Goal: Task Accomplishment & Management: Manage account settings

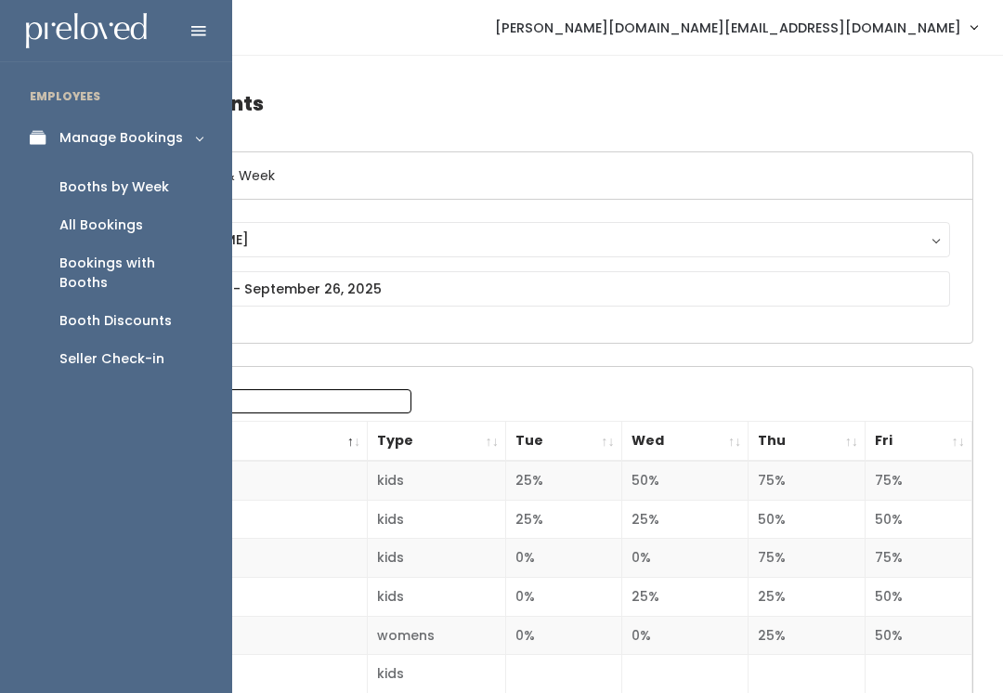
click at [105, 154] on link "Manage Bookings" at bounding box center [116, 138] width 232 height 42
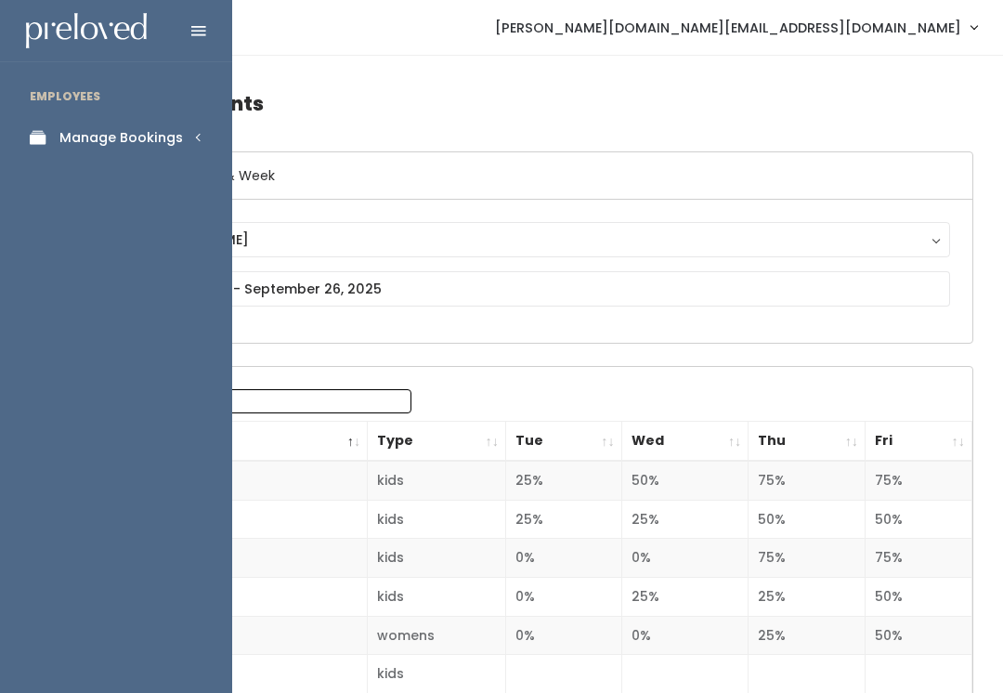
click at [73, 142] on div "Manage Bookings" at bounding box center [121, 138] width 124 height 20
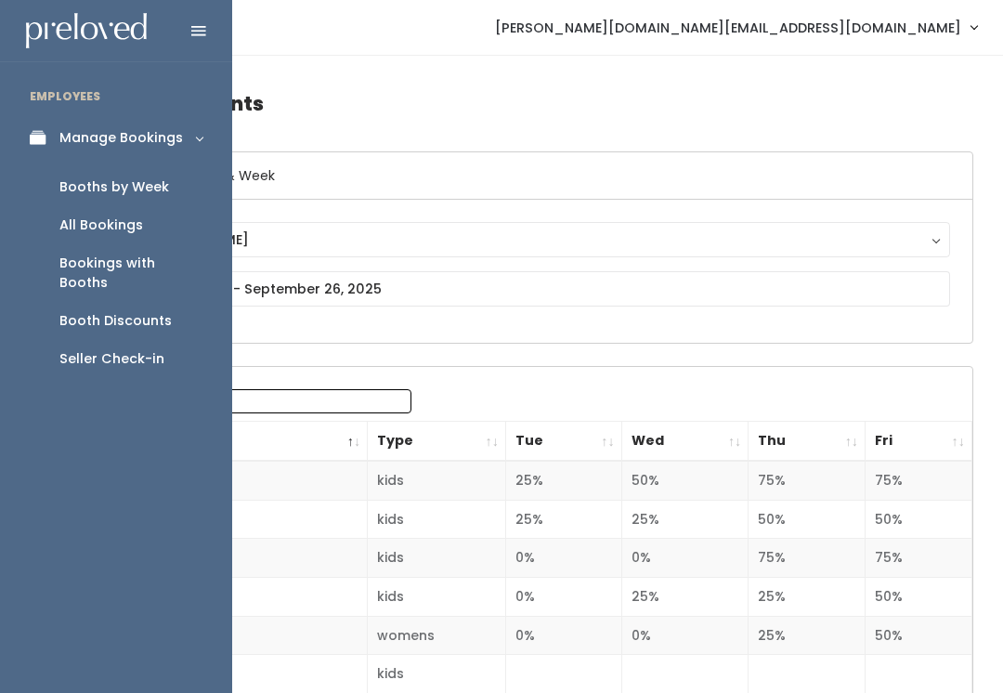
click at [85, 185] on div "Booths by Week" at bounding box center [114, 187] width 110 height 20
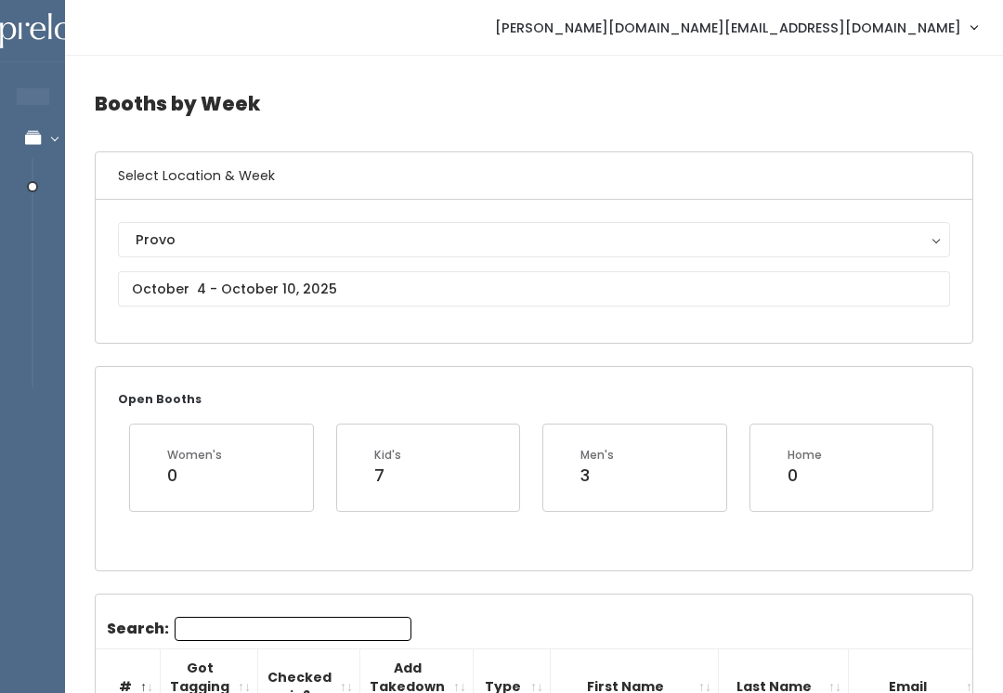
click at [151, 235] on div "Provo" at bounding box center [534, 239] width 797 height 20
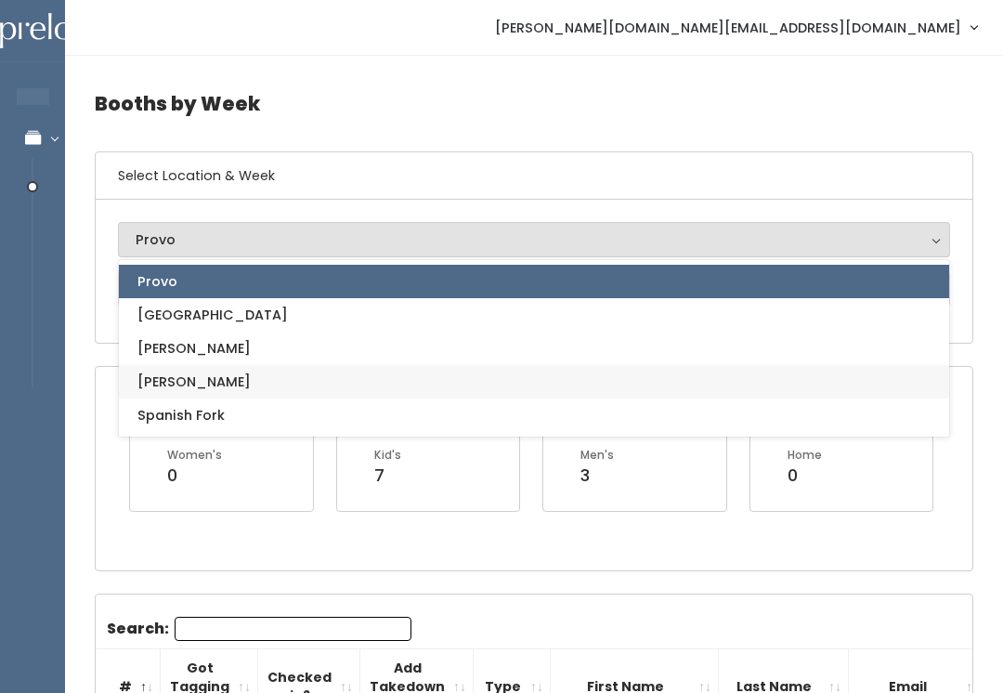
click at [136, 373] on link "[PERSON_NAME]" at bounding box center [534, 381] width 831 height 33
select select "3"
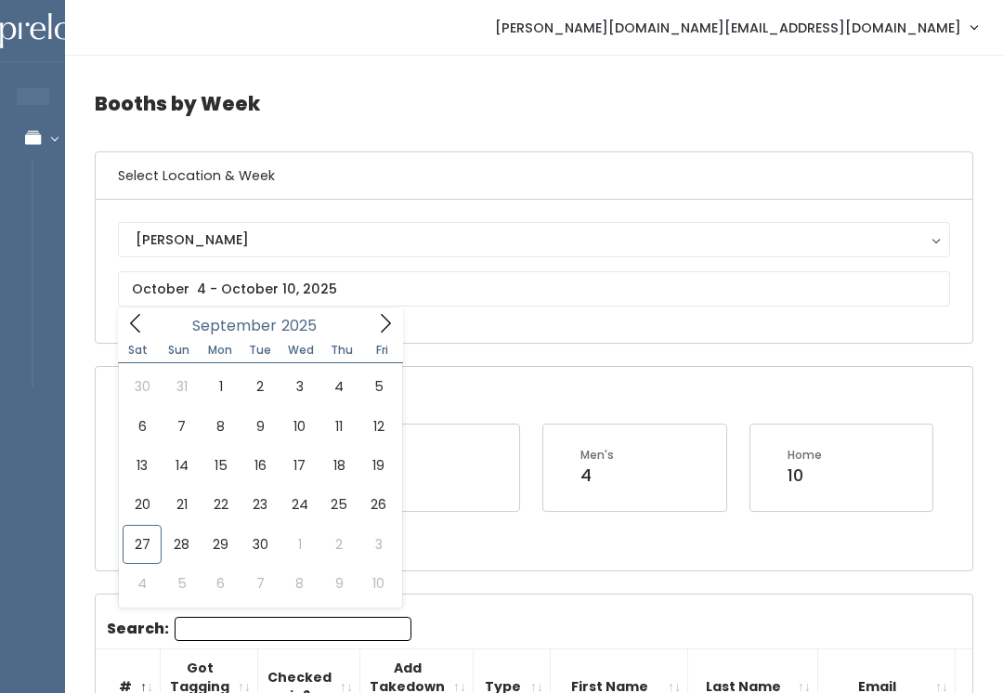
click at [438, 553] on div "Open Booths Women's 34 Kid's 15 Men's 4 Home 10" at bounding box center [534, 468] width 877 height 203
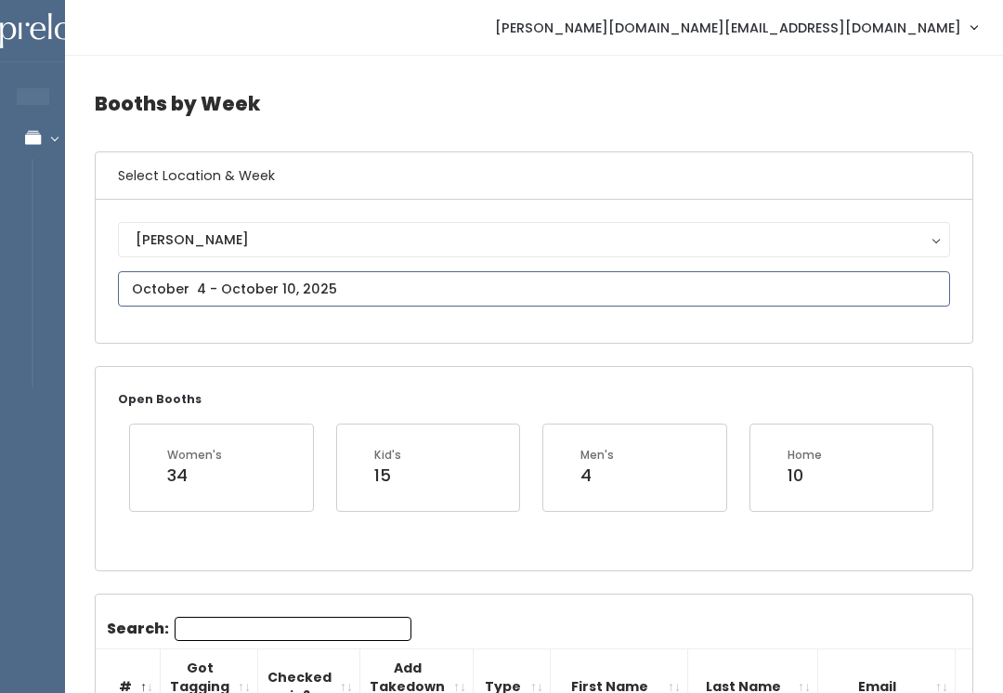
click at [182, 275] on input "text" at bounding box center [534, 288] width 833 height 35
type input "September 27 to October 3"
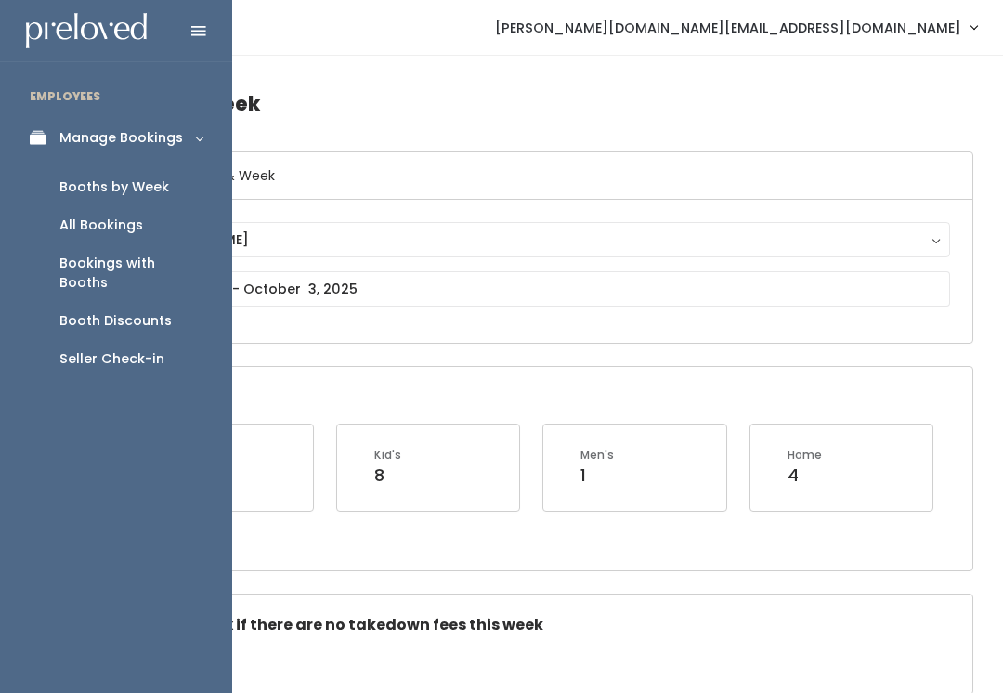
click at [154, 349] on div "Seller Check-in" at bounding box center [111, 359] width 105 height 20
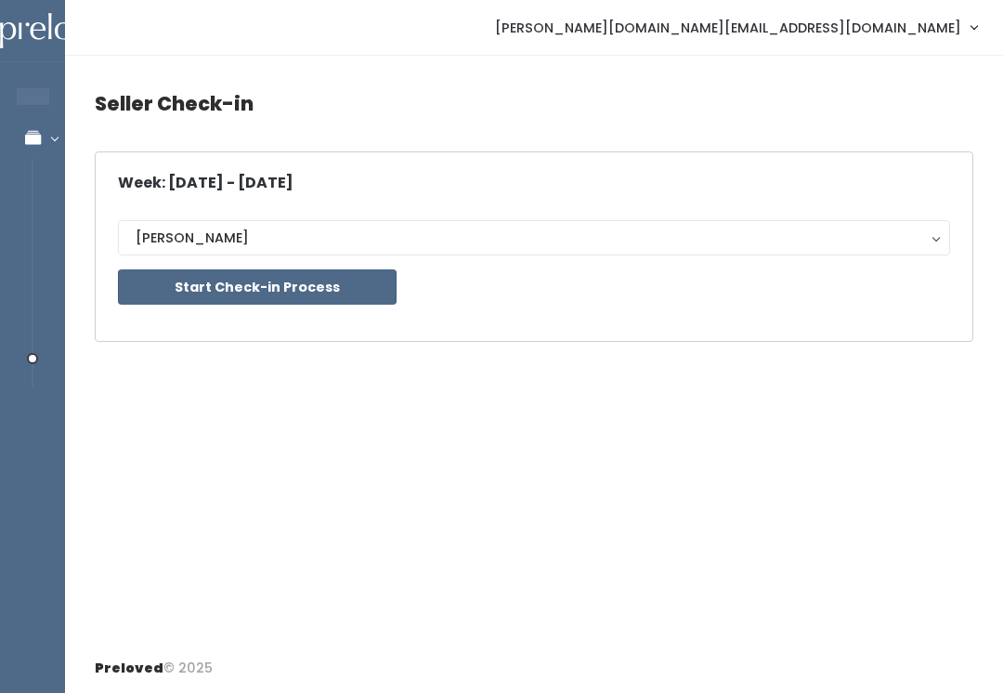
click at [353, 284] on button "Start Check-in Process" at bounding box center [257, 286] width 279 height 35
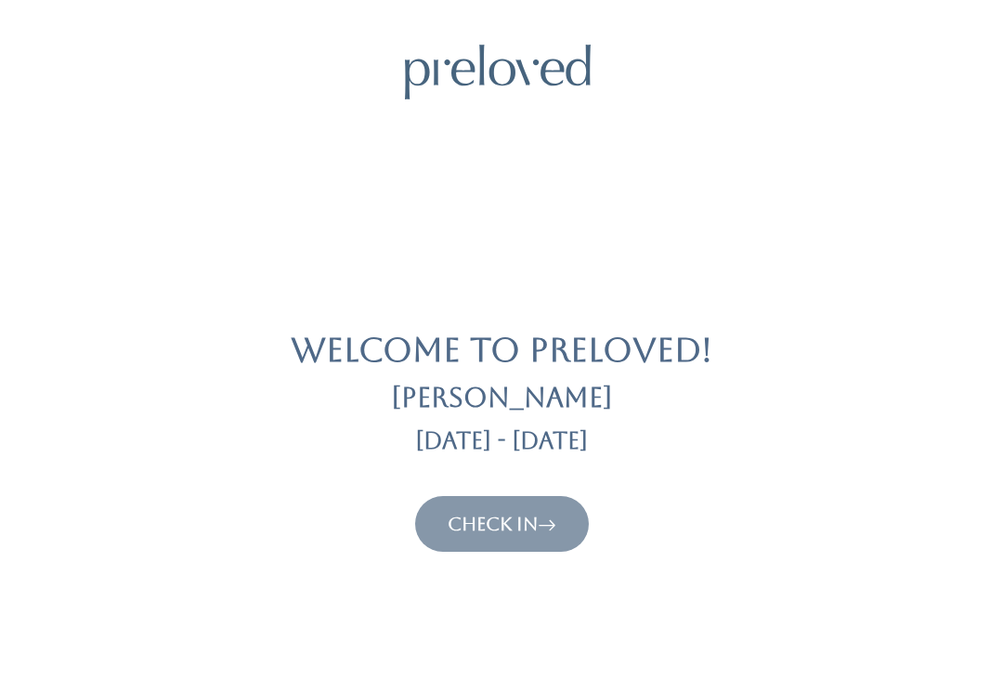
click at [503, 523] on link "Check In" at bounding box center [502, 524] width 109 height 22
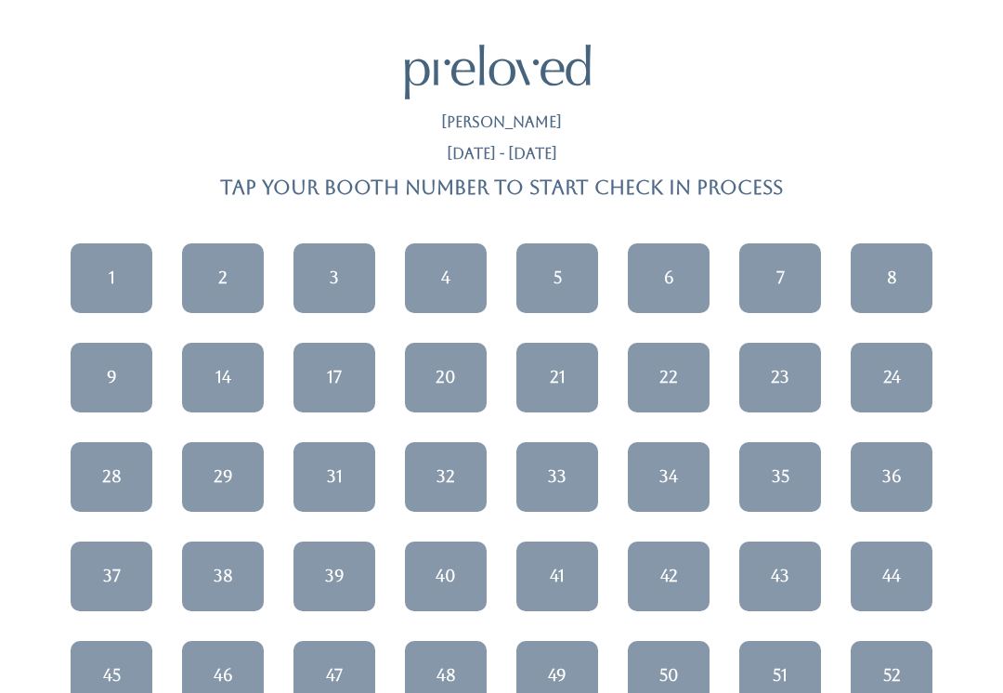
click at [108, 586] on div "37" at bounding box center [112, 576] width 18 height 24
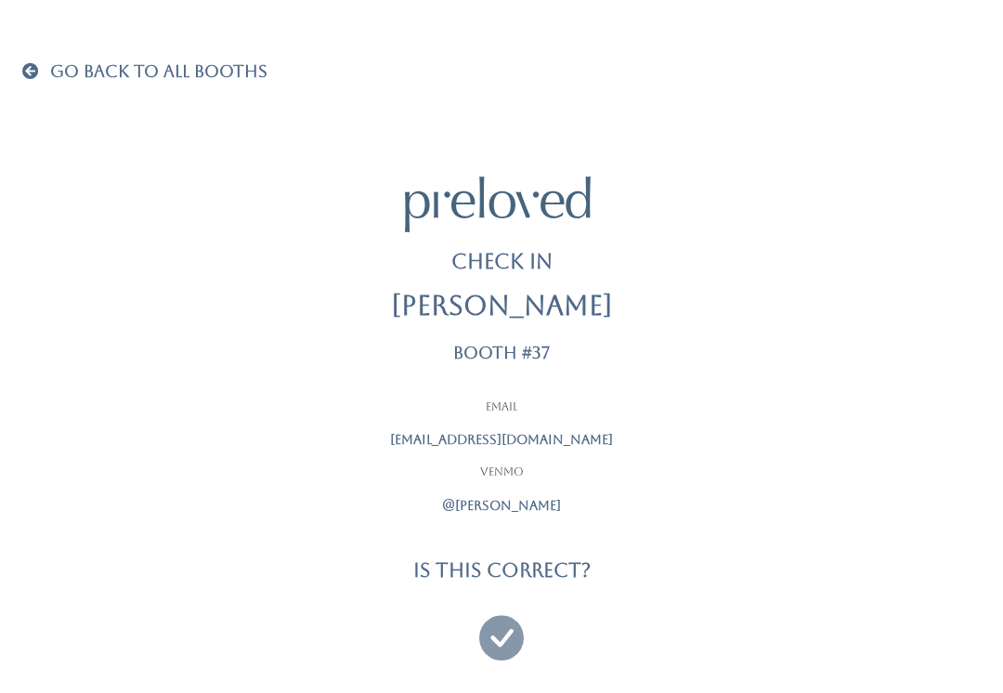
click at [501, 623] on icon at bounding box center [501, 629] width 45 height 62
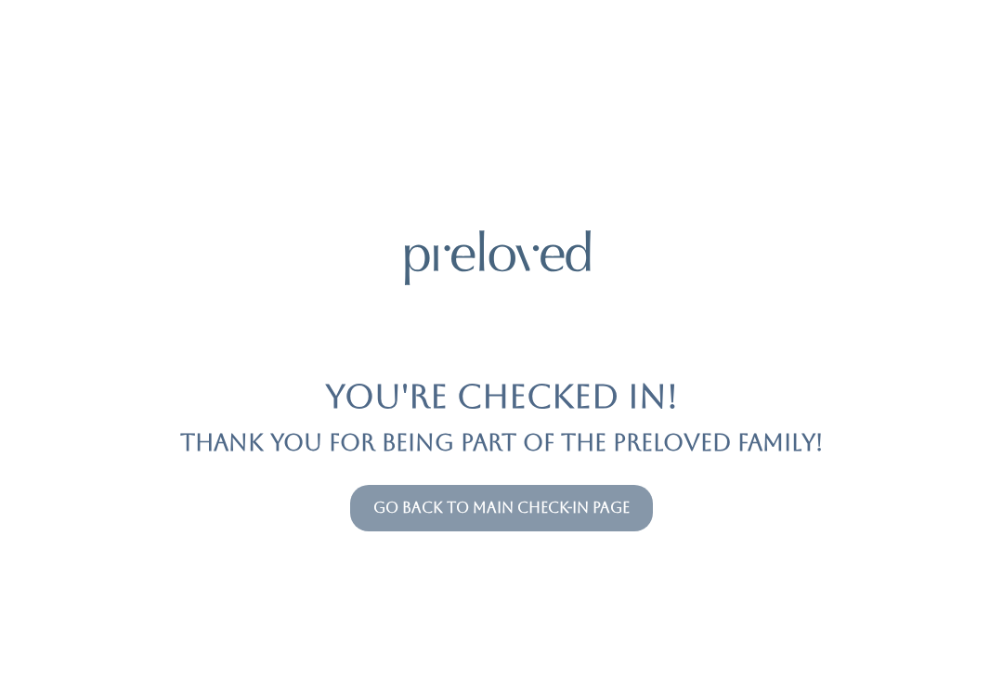
click at [534, 504] on link "Go back to main check-in page" at bounding box center [502, 508] width 256 height 18
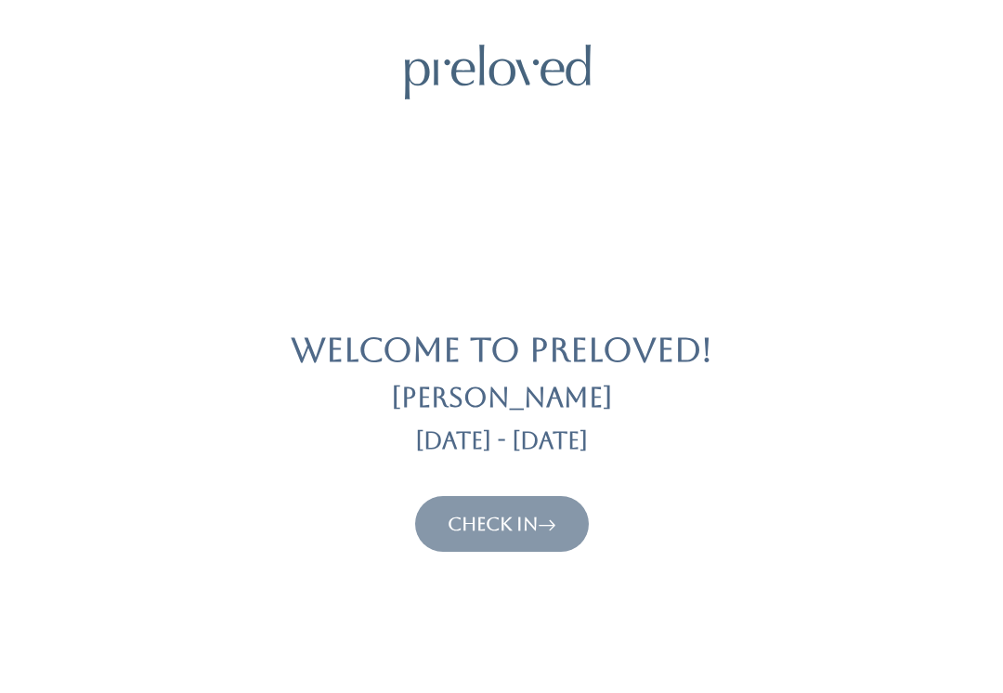
click at [557, 531] on icon at bounding box center [547, 524] width 19 height 22
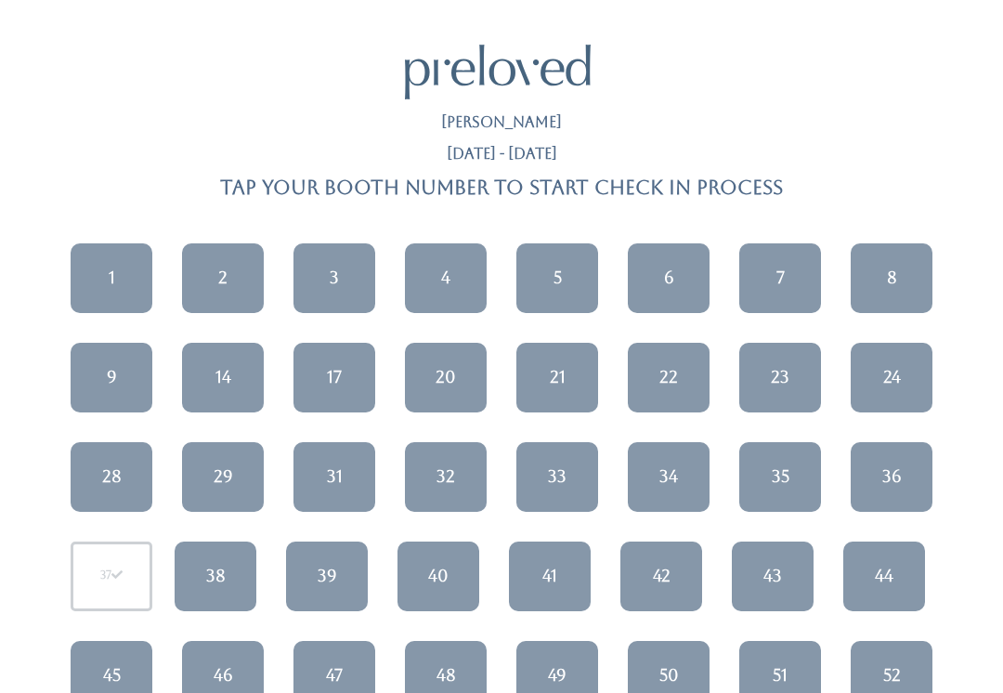
click at [795, 266] on link "7" at bounding box center [781, 278] width 82 height 70
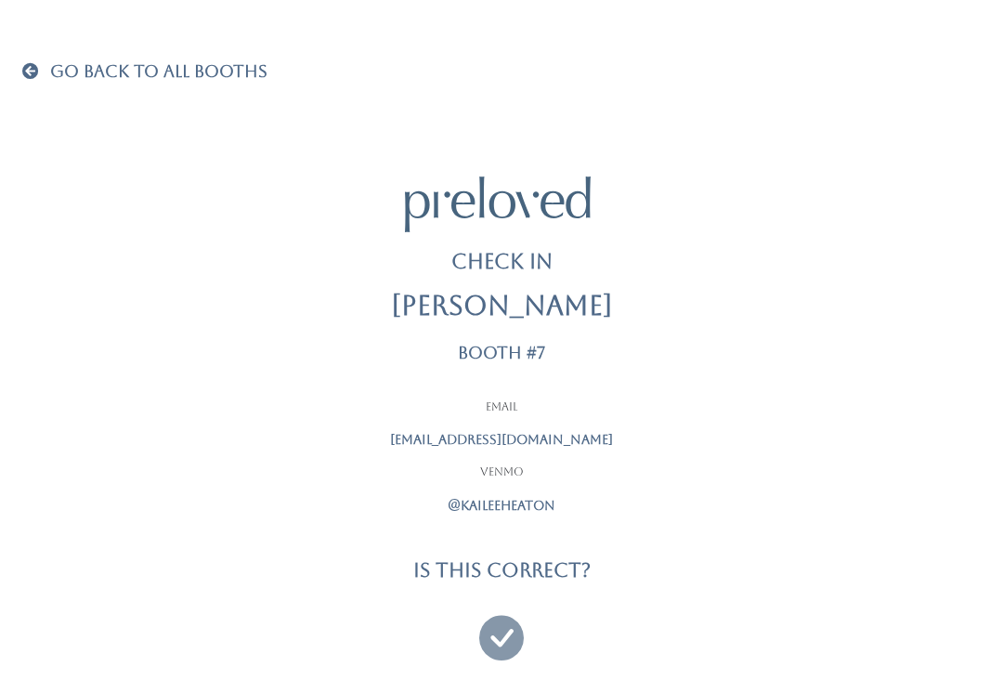
click at [512, 608] on icon at bounding box center [501, 629] width 45 height 62
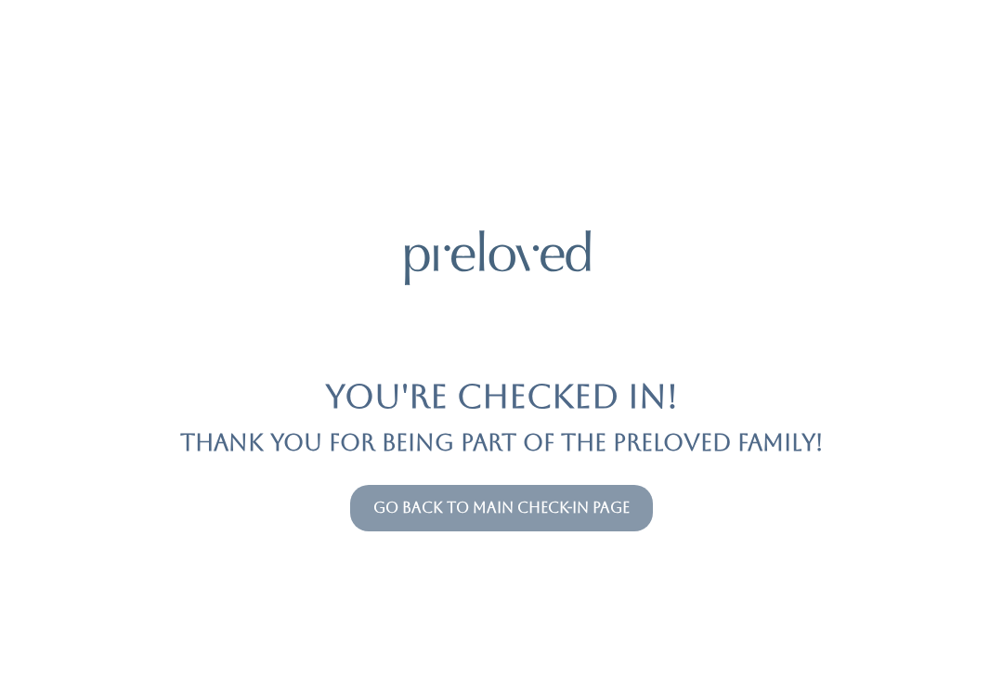
click at [585, 502] on link "Go back to main check-in page" at bounding box center [502, 508] width 256 height 18
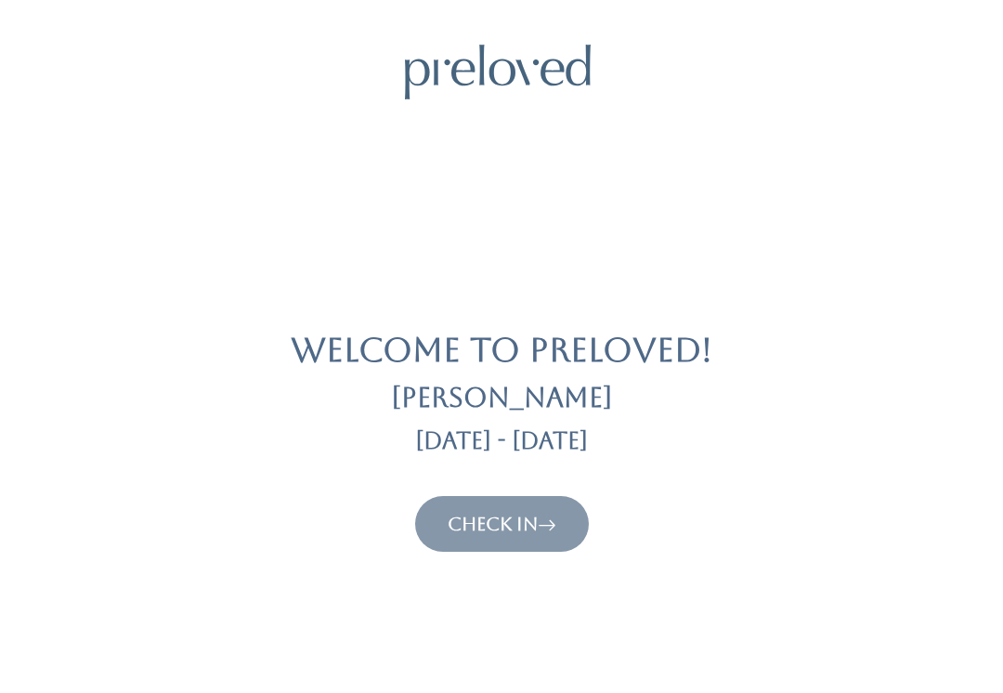
click at [513, 531] on link "Check In" at bounding box center [502, 524] width 109 height 22
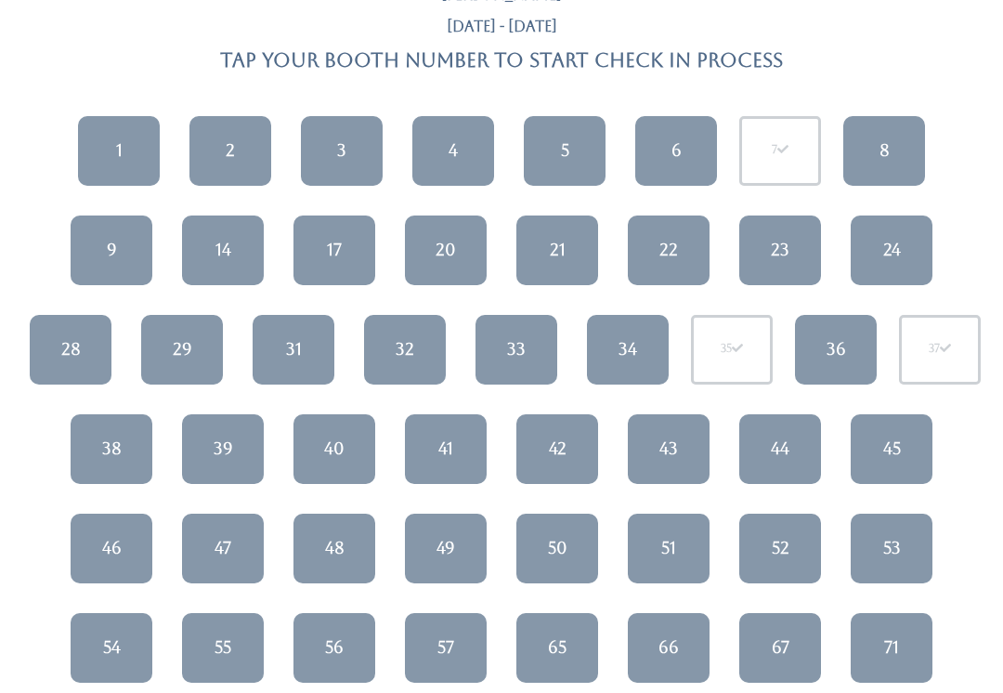
scroll to position [127, 0]
click at [667, 566] on link "51" at bounding box center [669, 549] width 82 height 70
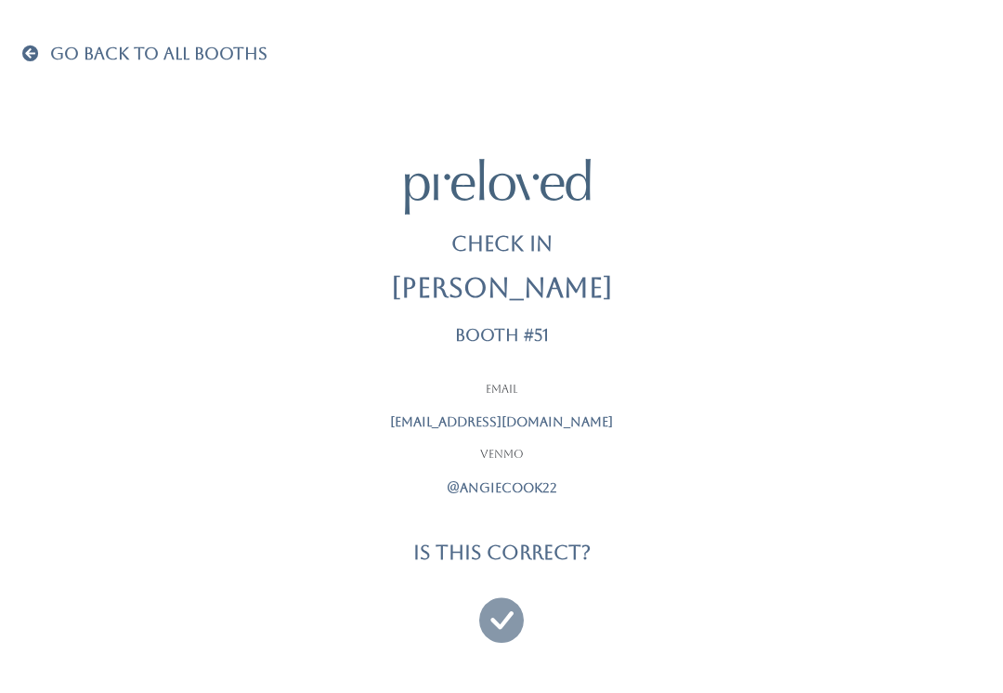
click at [505, 616] on icon at bounding box center [501, 612] width 45 height 62
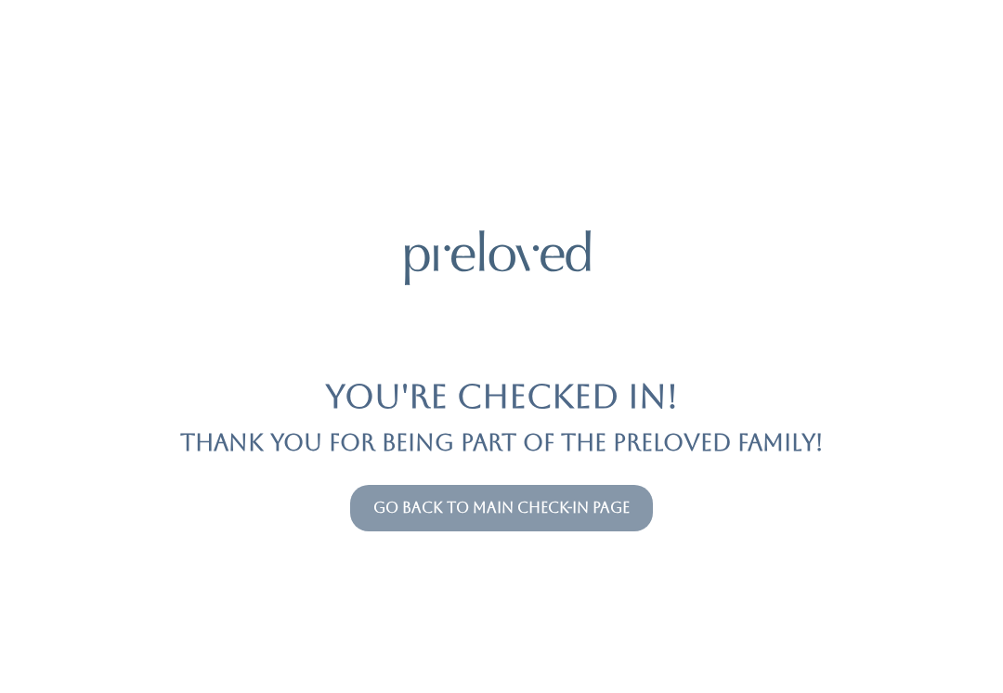
click at [538, 515] on link "Go back to main check-in page" at bounding box center [502, 508] width 256 height 18
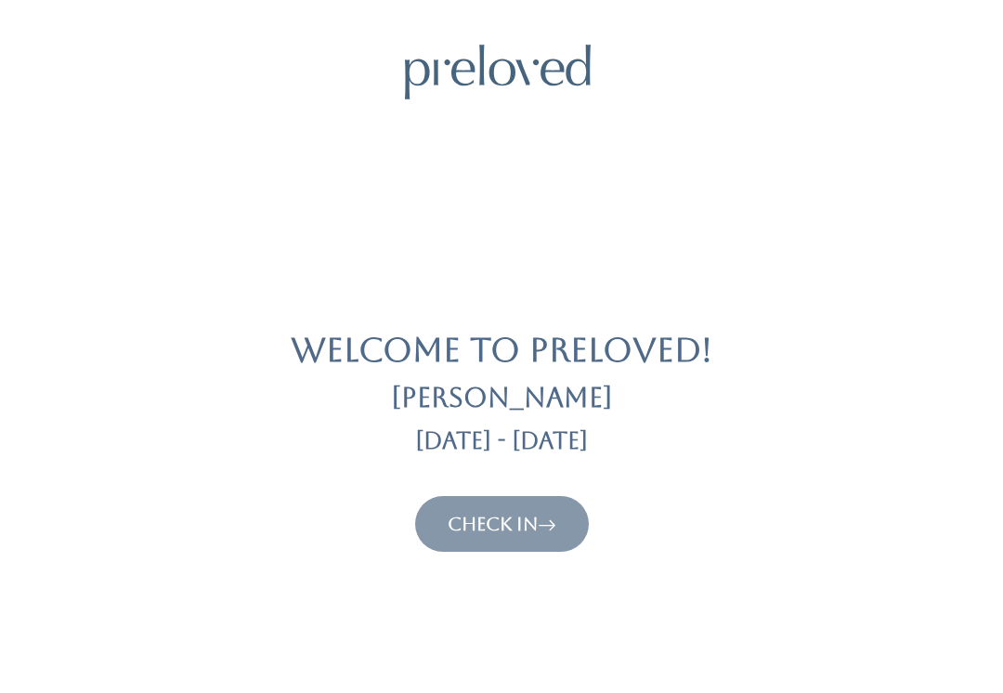
click at [521, 526] on link "Check In" at bounding box center [502, 524] width 109 height 22
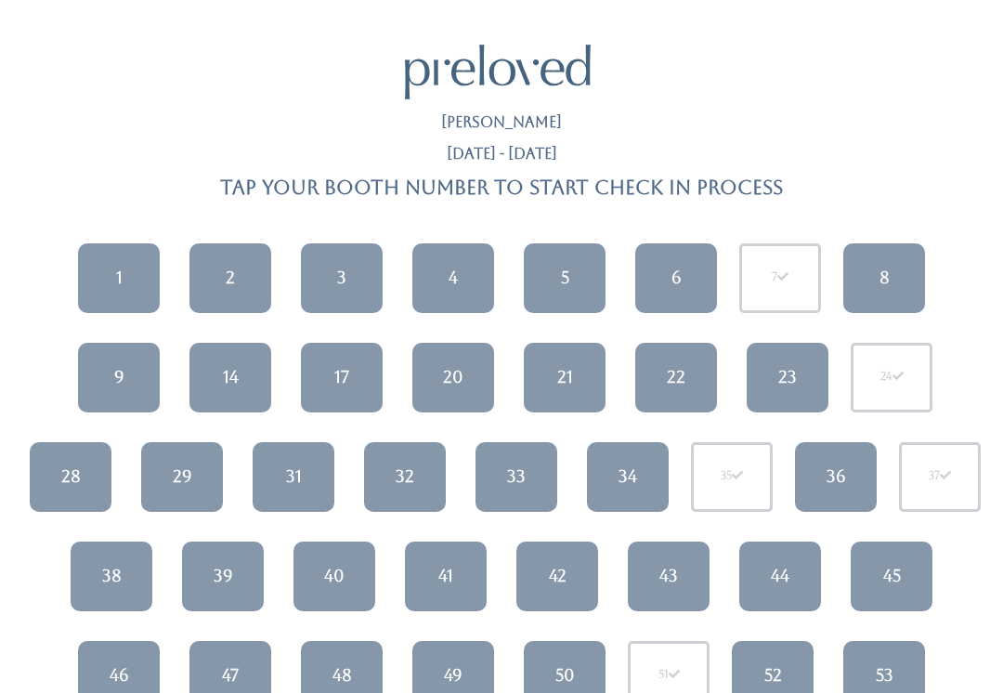
click at [776, 581] on div "44" at bounding box center [780, 576] width 19 height 24
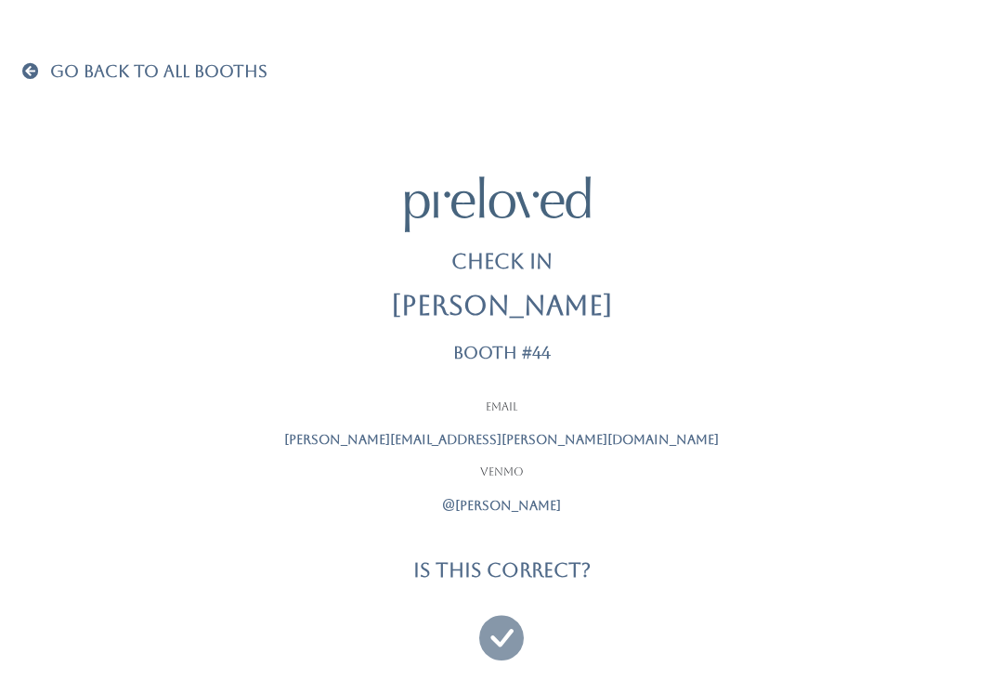
click at [500, 623] on icon at bounding box center [501, 629] width 45 height 62
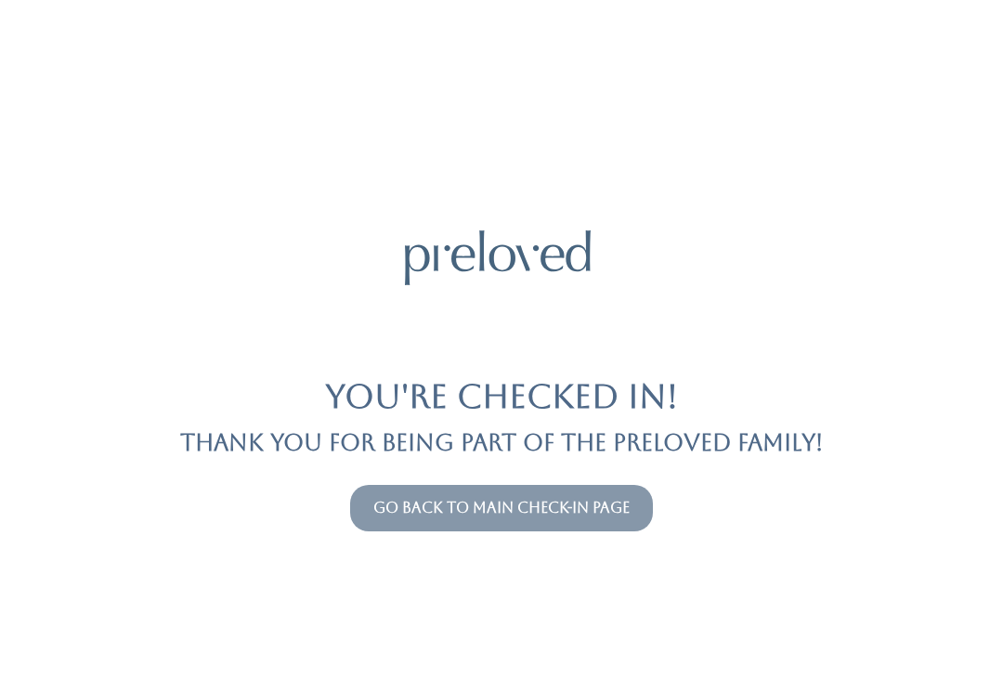
click at [608, 509] on link "Go back to main check-in page" at bounding box center [502, 508] width 256 height 18
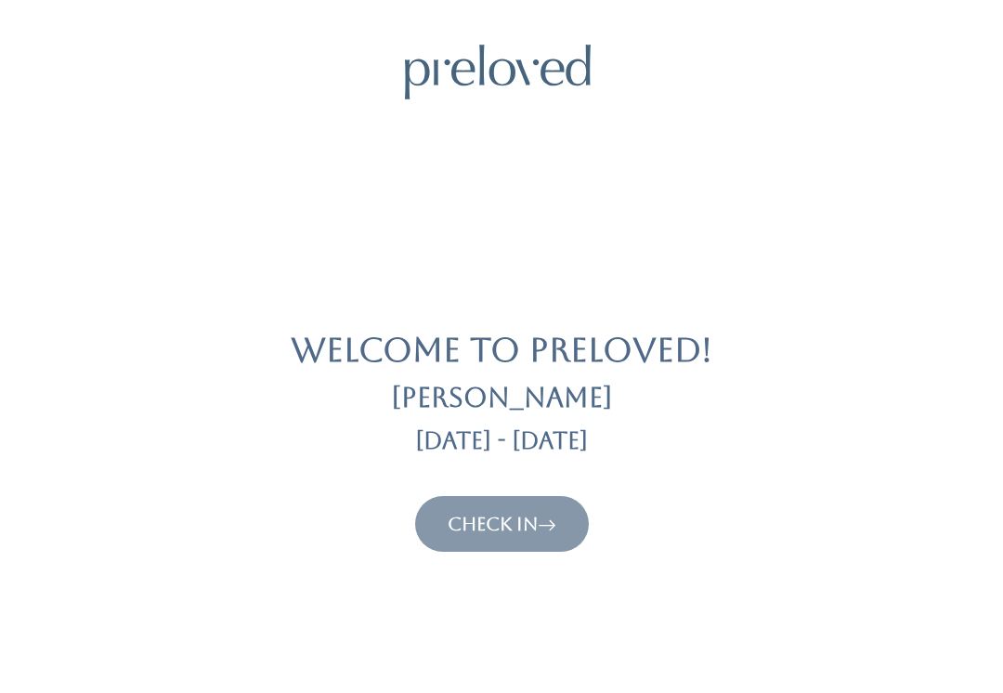
click at [527, 524] on link "Check In" at bounding box center [502, 524] width 109 height 22
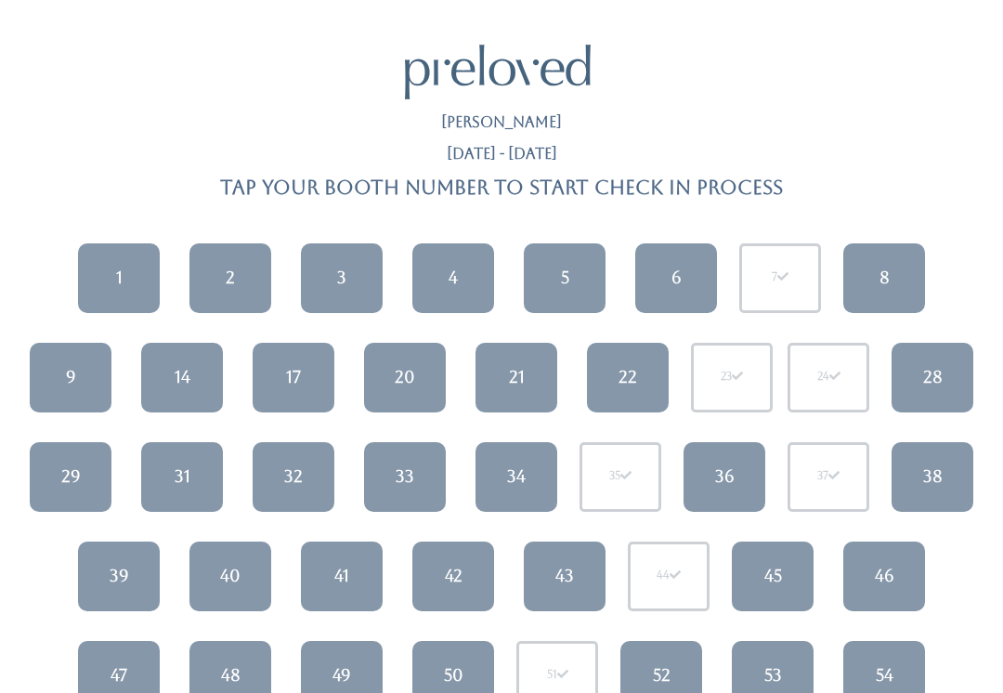
click at [431, 579] on link "42" at bounding box center [454, 577] width 82 height 70
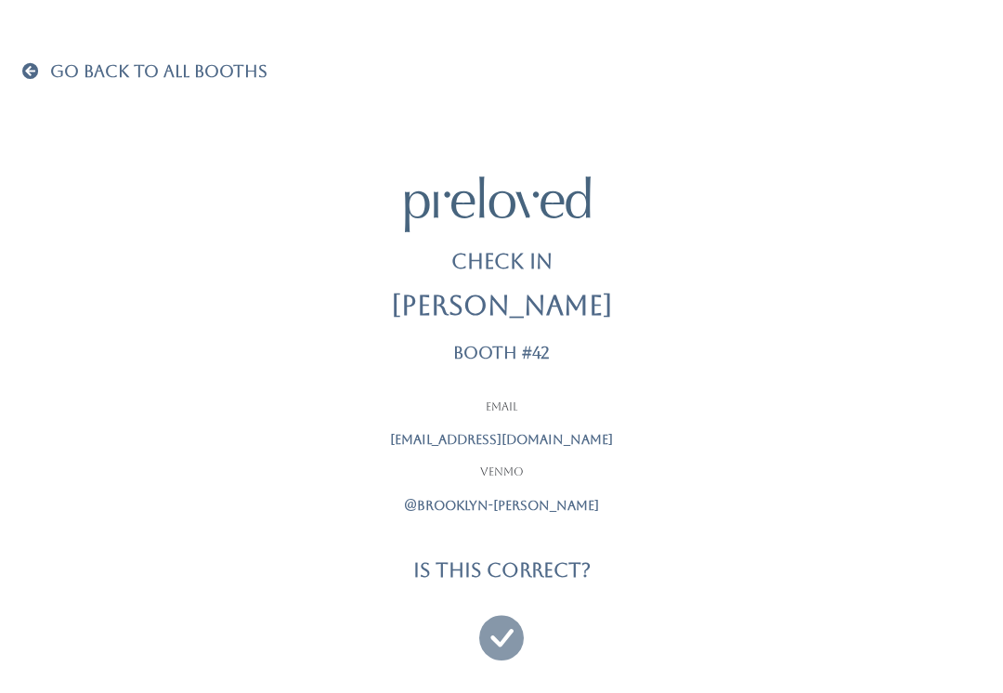
click at [515, 622] on icon at bounding box center [501, 629] width 45 height 62
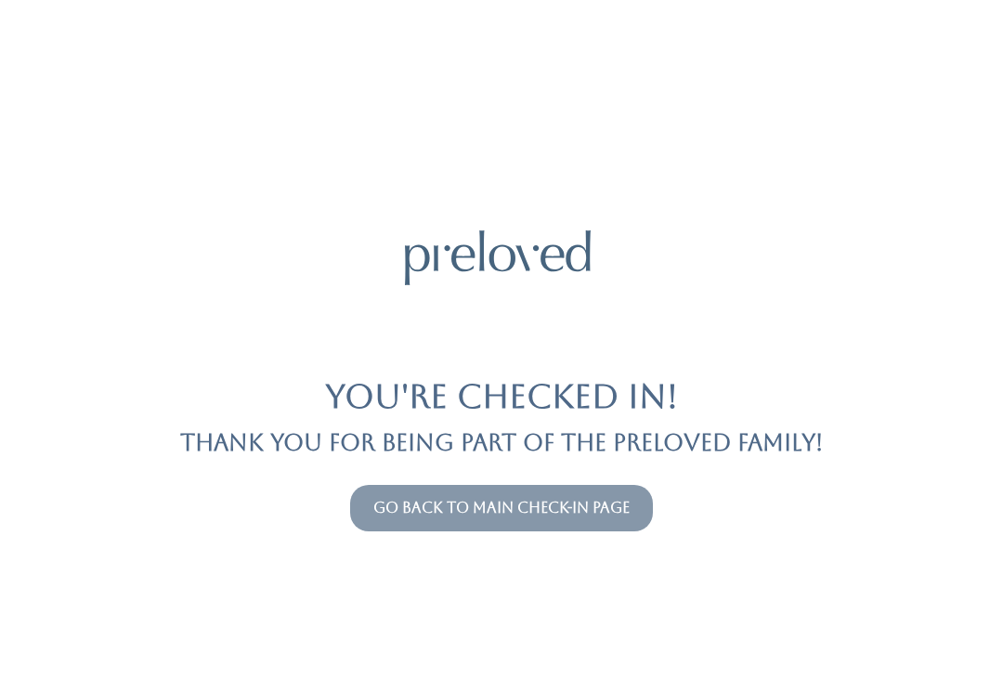
click at [521, 513] on link "Go back to main check-in page" at bounding box center [502, 508] width 256 height 18
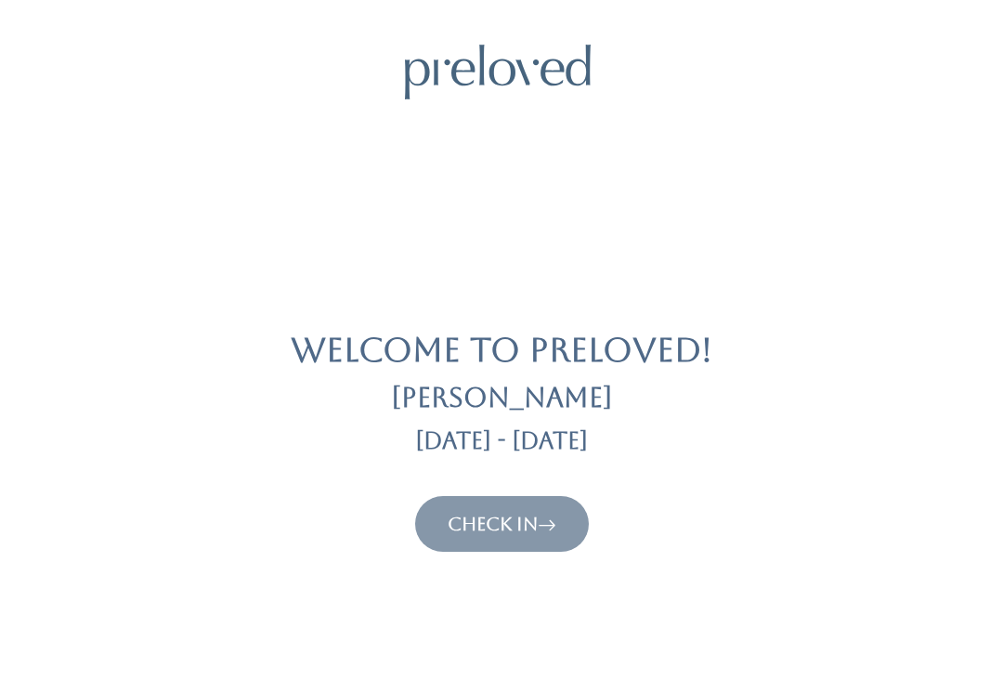
click at [517, 526] on link "Check In" at bounding box center [502, 524] width 109 height 22
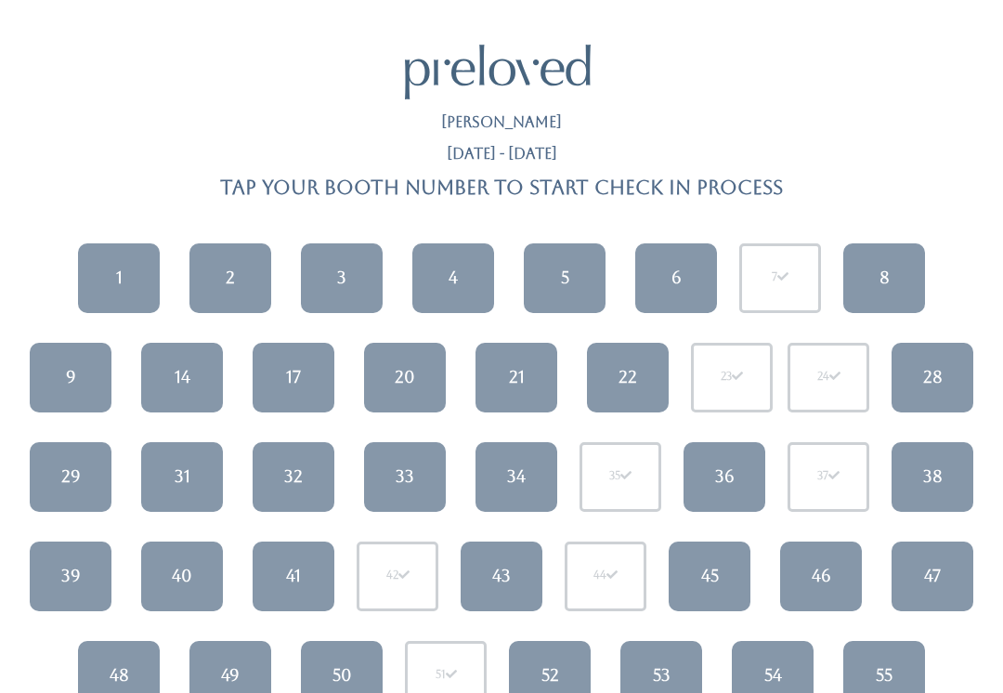
click at [1001, 570] on body "[PERSON_NAME] [DATE] - [DATE] Tap your booth number to start check in process 1…" at bounding box center [501, 695] width 1003 height 1301
click at [917, 575] on link "47" at bounding box center [933, 577] width 82 height 70
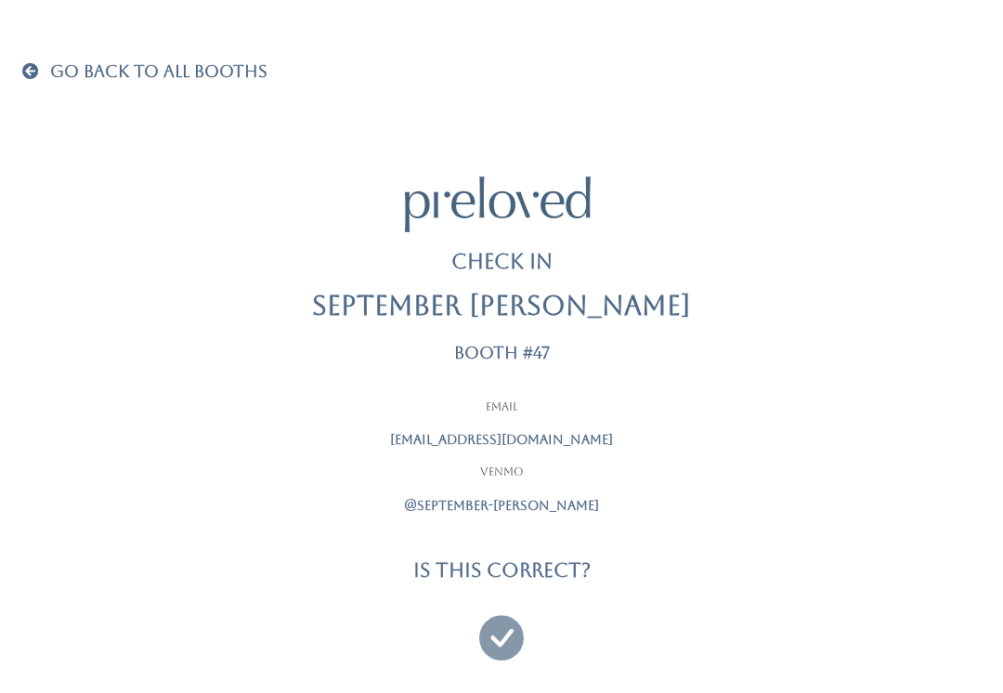
click at [512, 635] on icon at bounding box center [501, 629] width 45 height 62
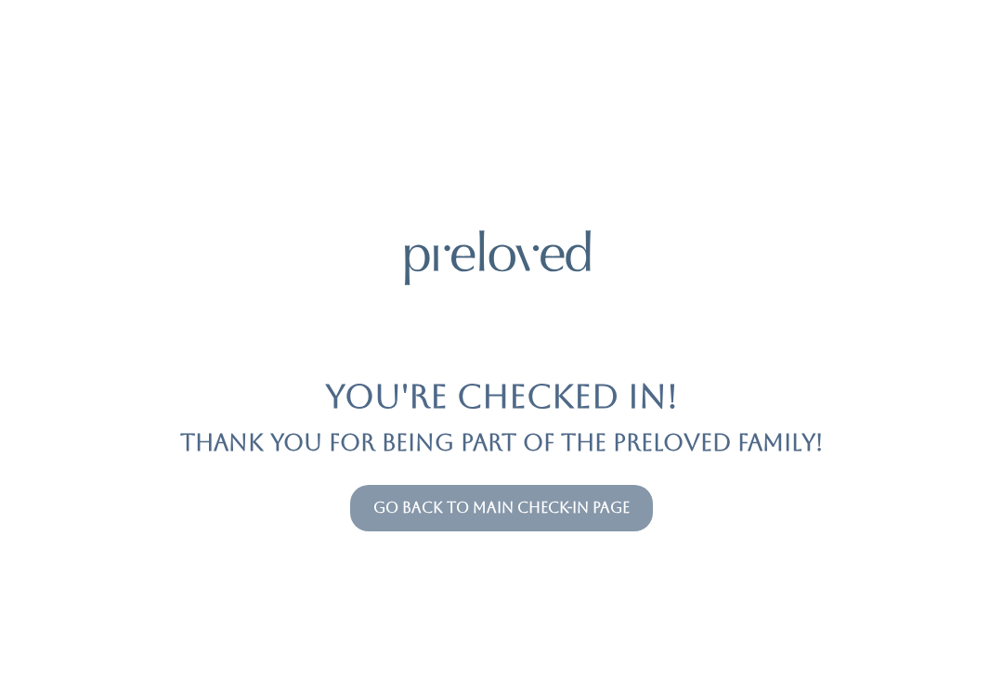
click at [486, 515] on link "Go back to main check-in page" at bounding box center [502, 508] width 256 height 18
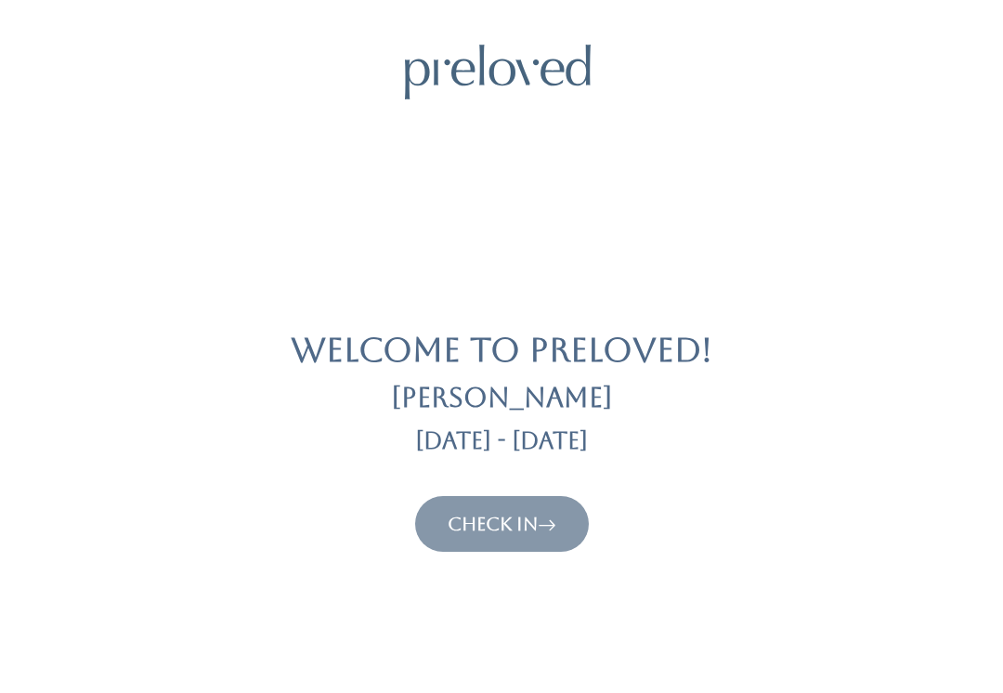
click at [514, 514] on link "Check In" at bounding box center [502, 524] width 109 height 22
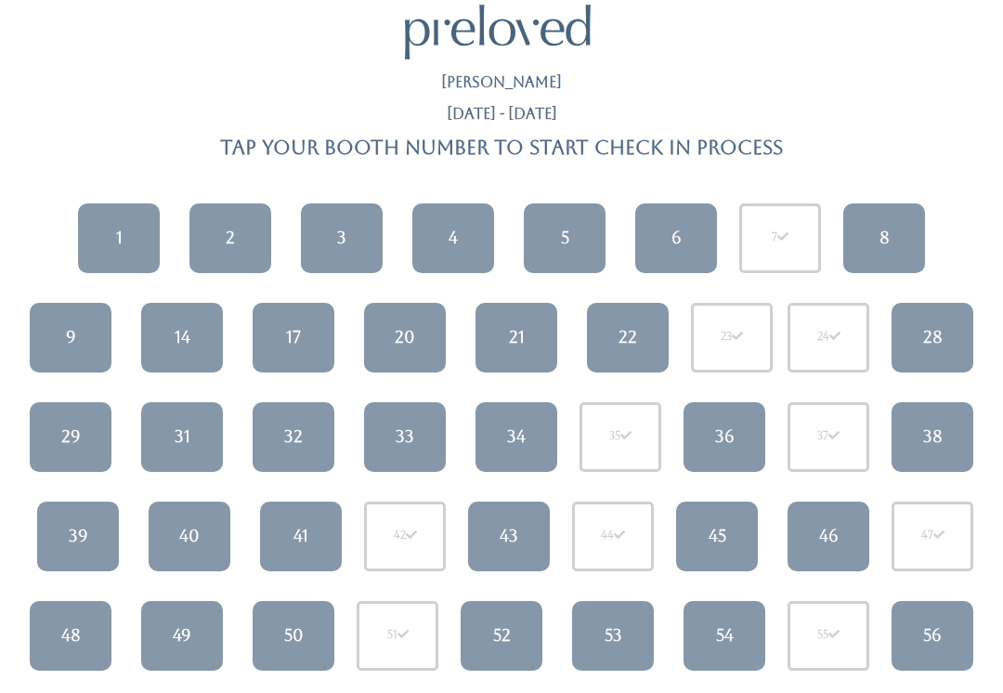
scroll to position [47, 0]
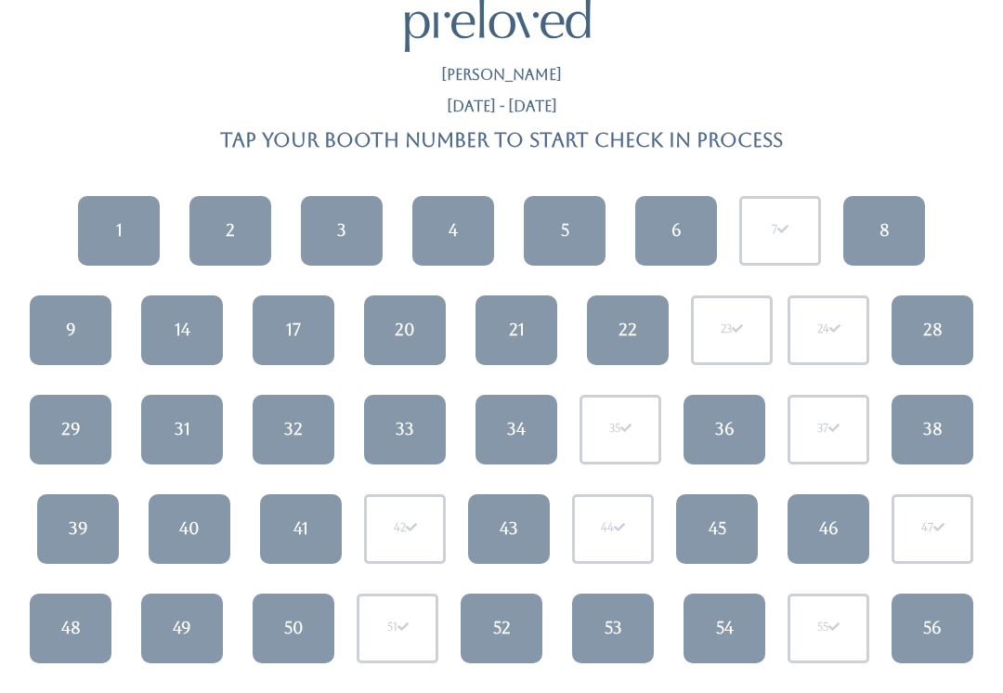
click at [177, 628] on div "49" at bounding box center [182, 628] width 19 height 24
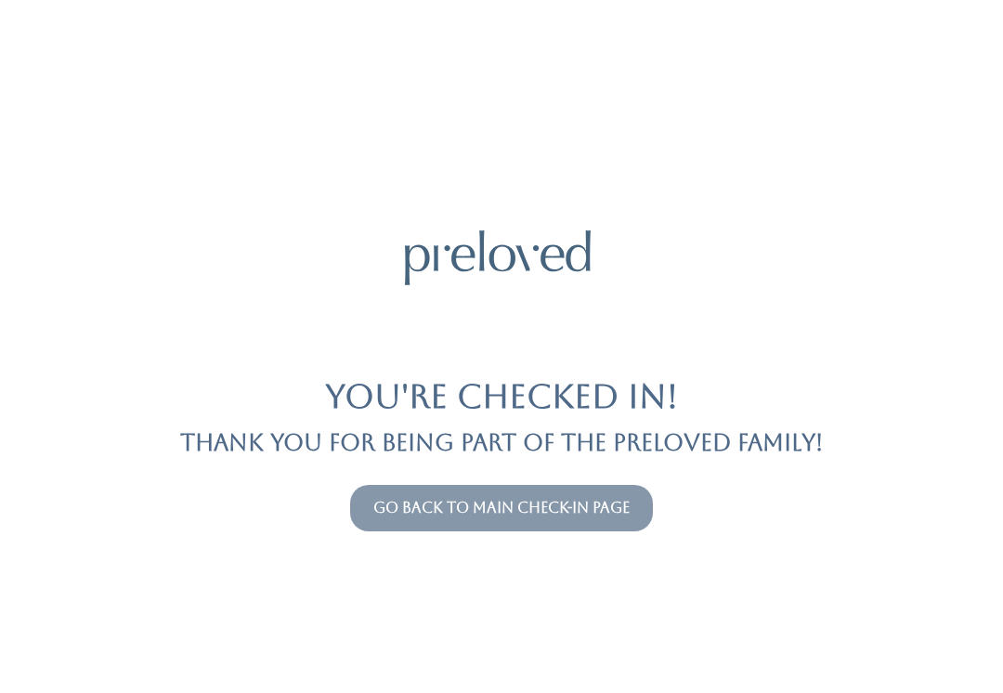
click at [510, 516] on link "Go back to main check-in page" at bounding box center [502, 508] width 256 height 18
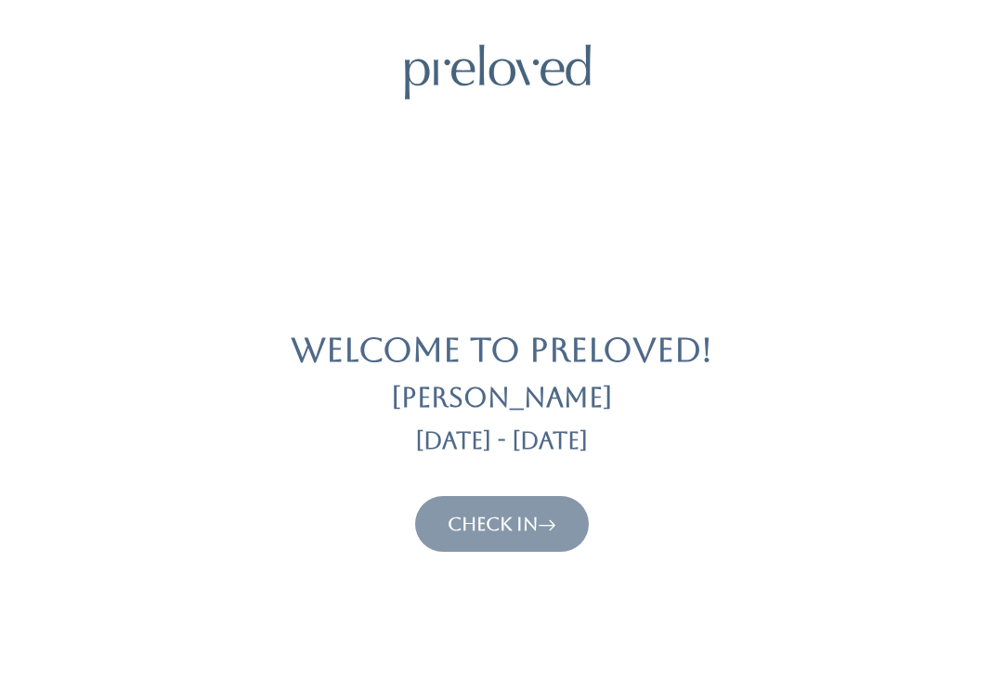
click at [507, 521] on link "Check In" at bounding box center [502, 524] width 109 height 22
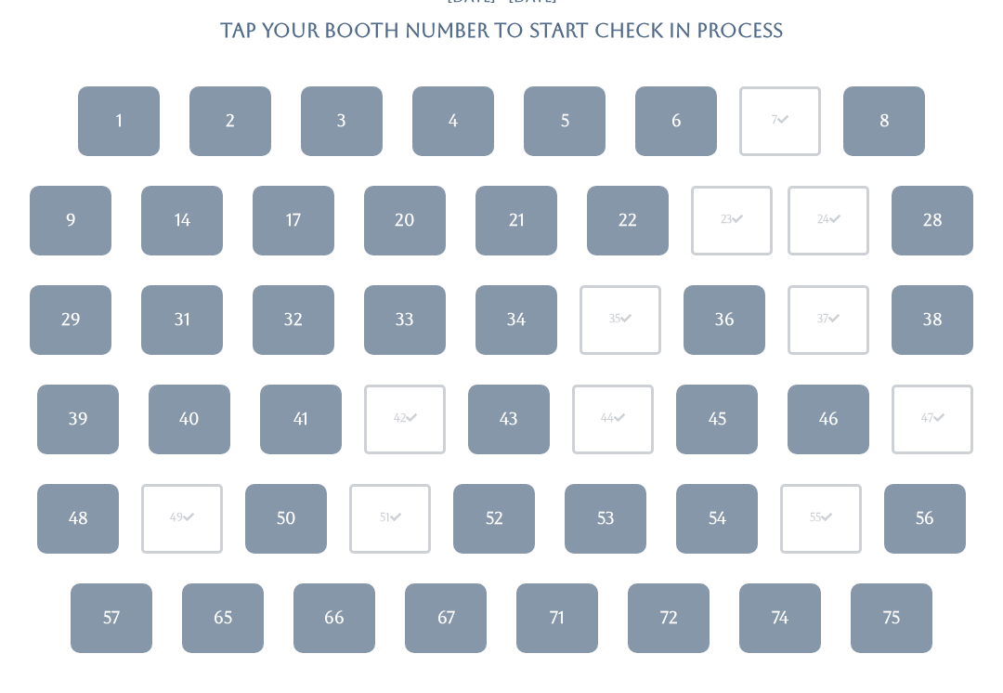
scroll to position [155, 0]
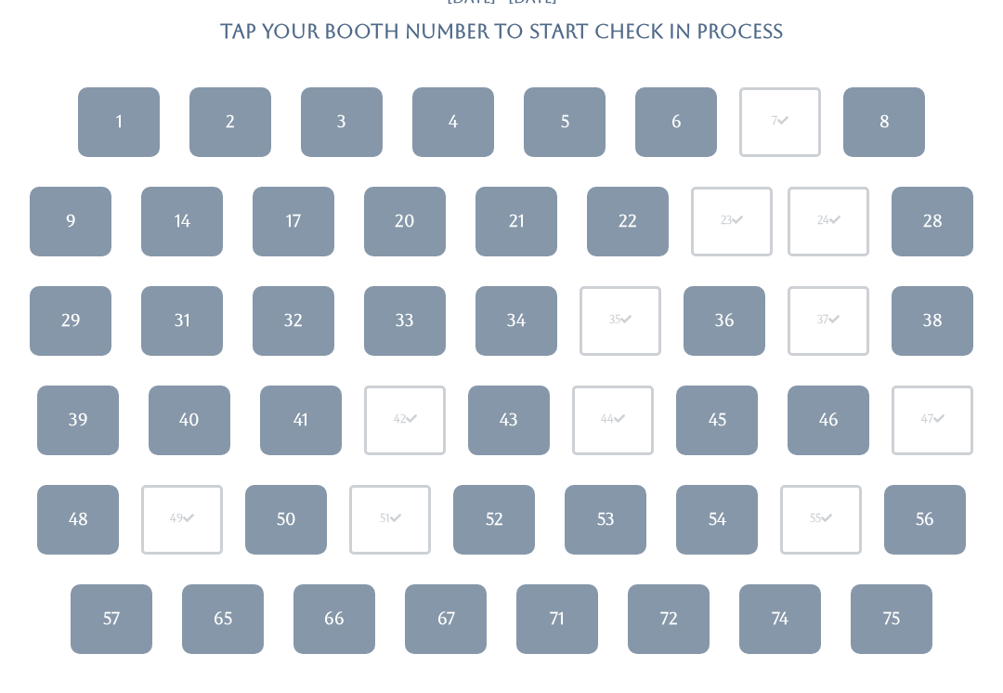
click at [107, 127] on link "1" at bounding box center [119, 123] width 82 height 70
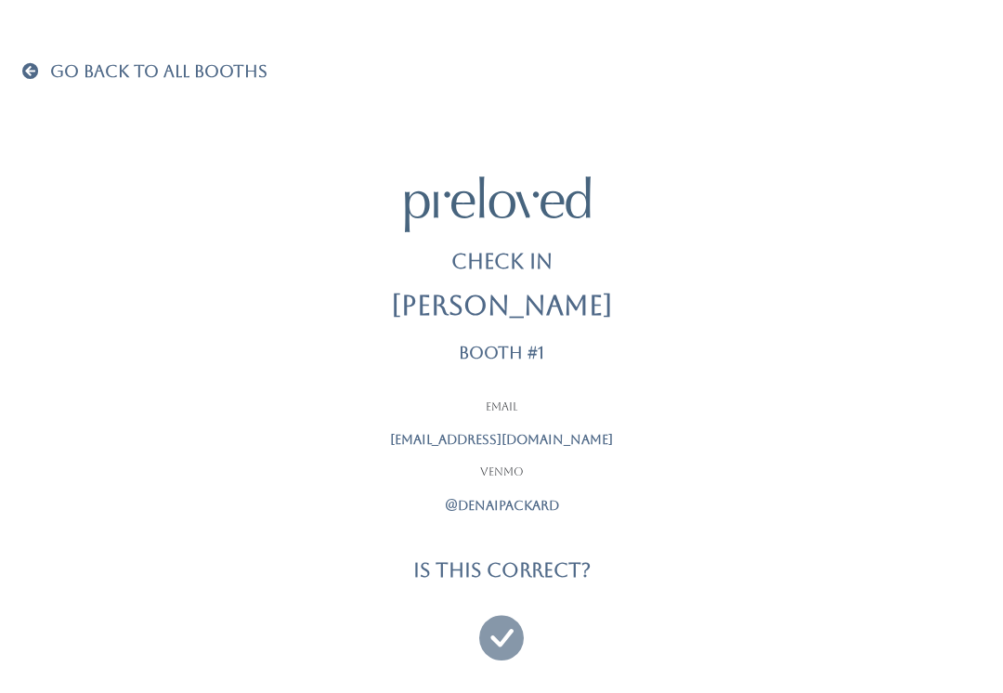
click at [496, 625] on icon at bounding box center [501, 629] width 45 height 62
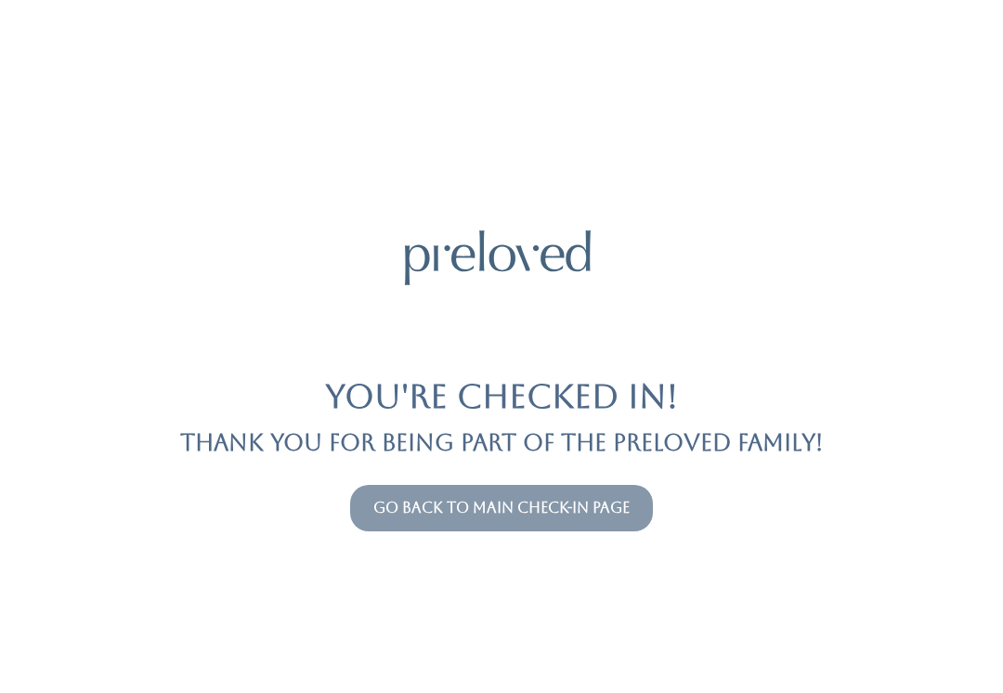
click at [412, 500] on link "Go back to main check-in page" at bounding box center [502, 508] width 256 height 18
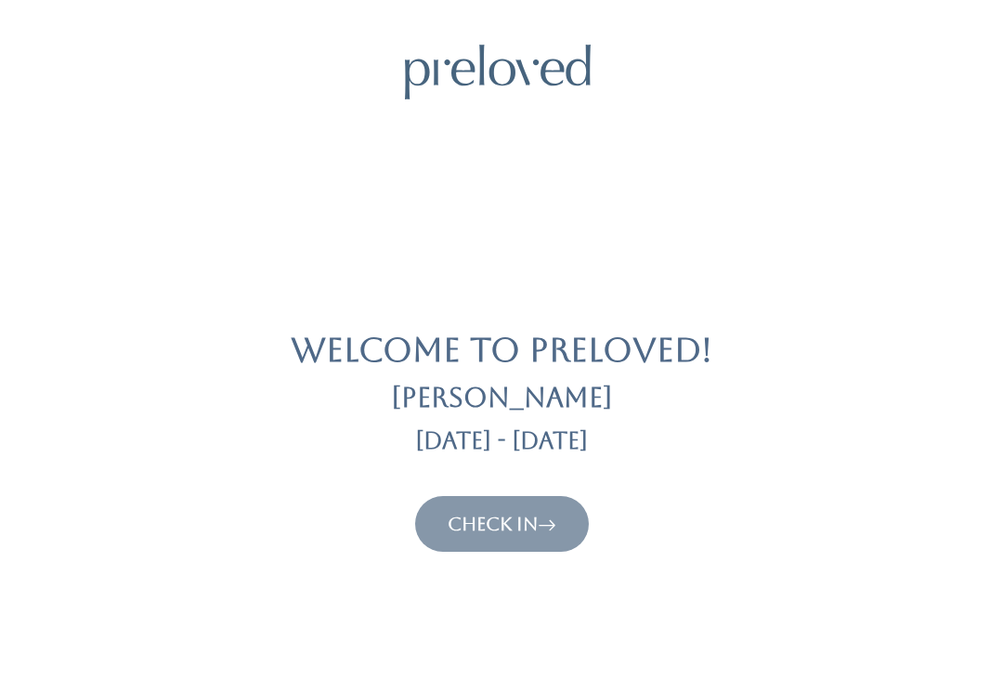
click at [434, 496] on button "Check In" at bounding box center [502, 524] width 174 height 56
click at [468, 528] on link "Check In" at bounding box center [502, 524] width 109 height 22
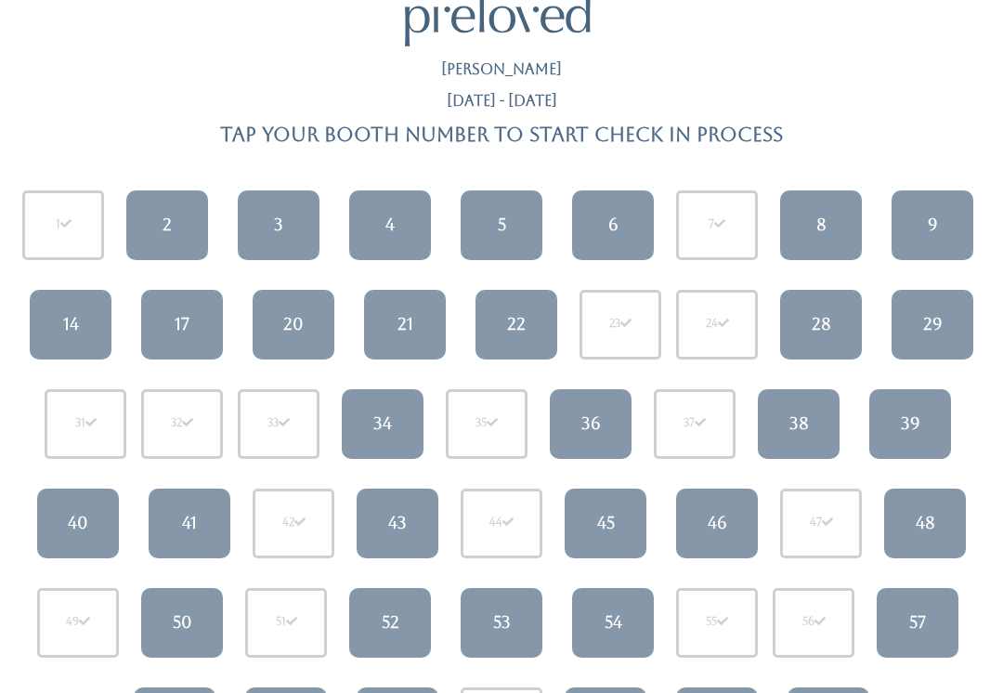
scroll to position [141, 0]
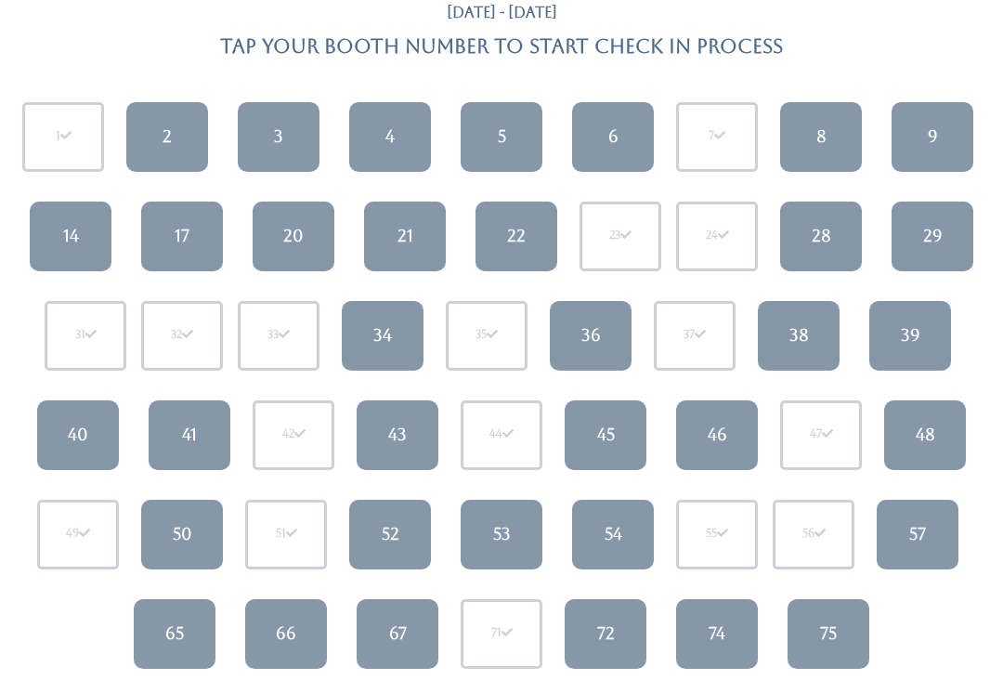
click at [598, 551] on link "54" at bounding box center [613, 535] width 82 height 70
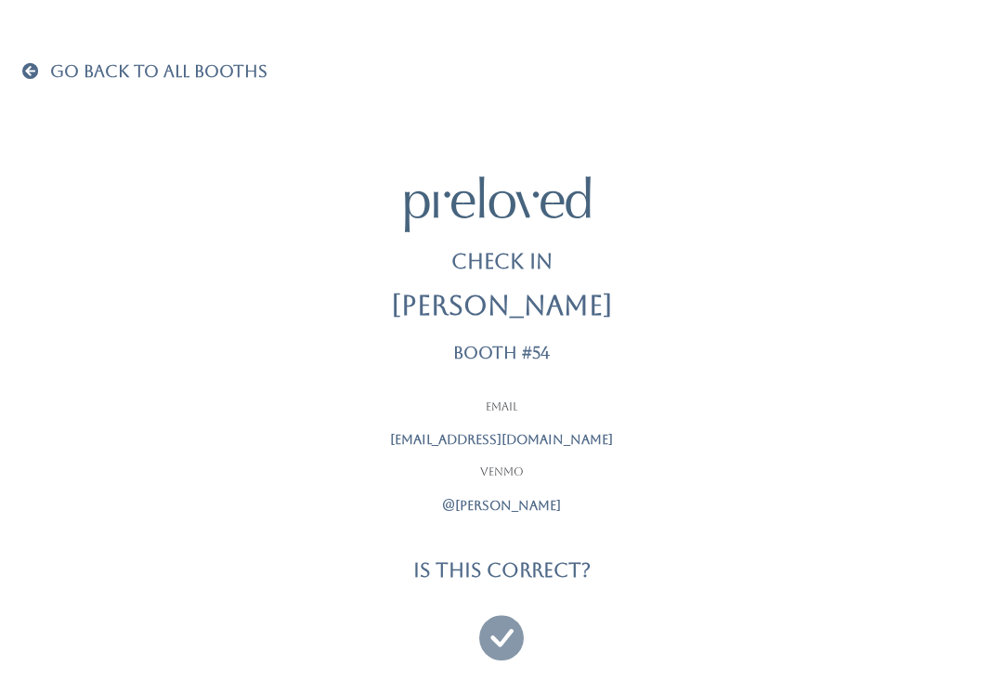
click at [517, 638] on icon at bounding box center [501, 629] width 45 height 62
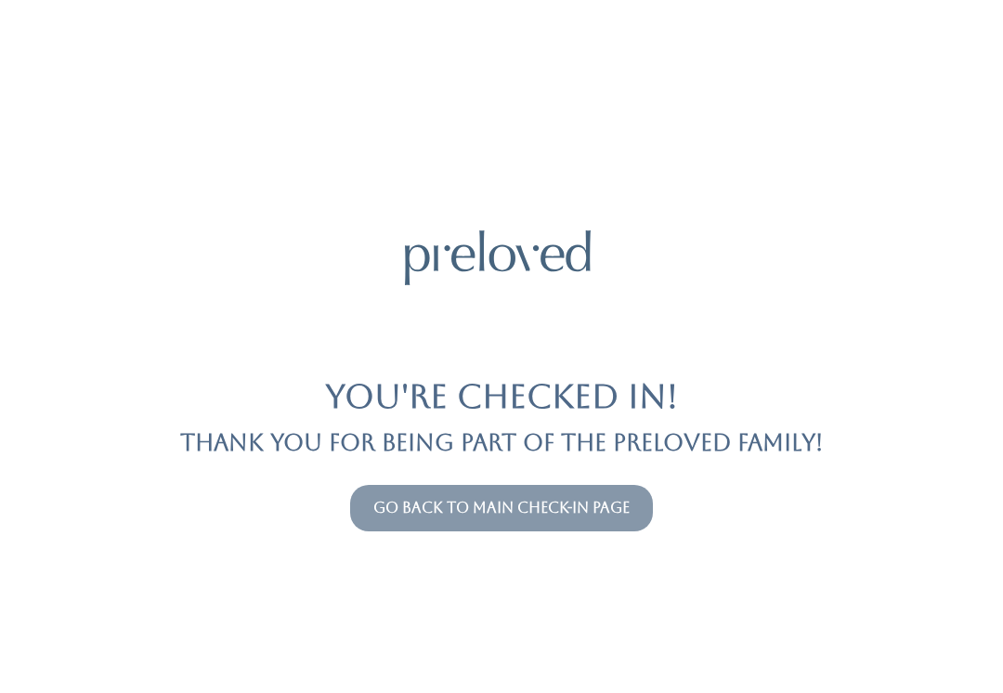
click at [591, 529] on button "Go back to main check-in page" at bounding box center [501, 508] width 303 height 46
click at [531, 509] on link "Go back to main check-in page" at bounding box center [502, 508] width 256 height 18
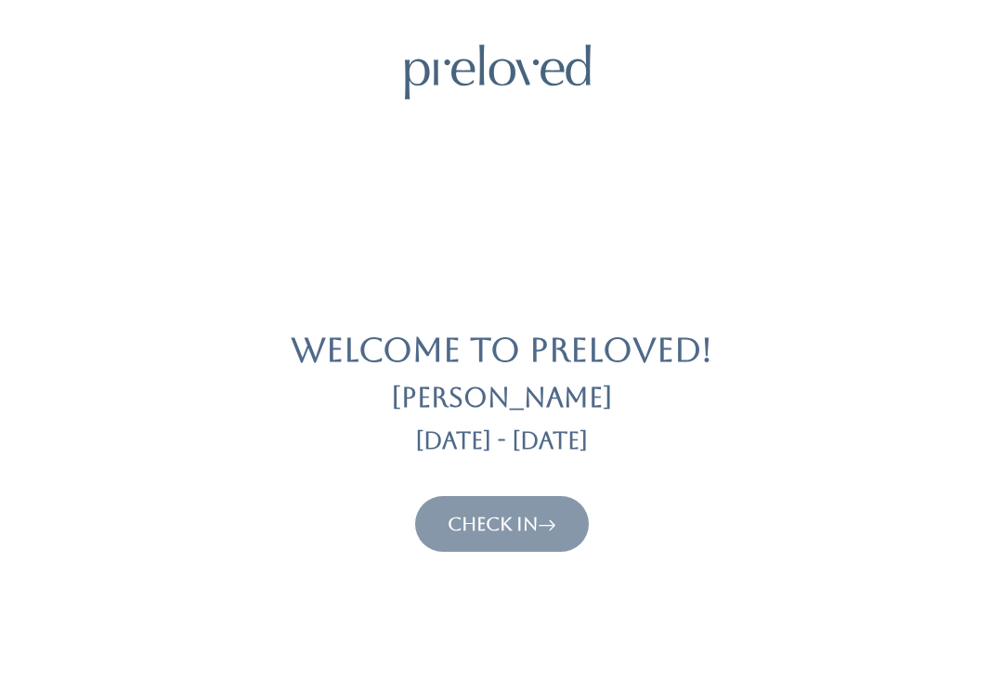
click at [474, 531] on link "Check In" at bounding box center [502, 524] width 109 height 22
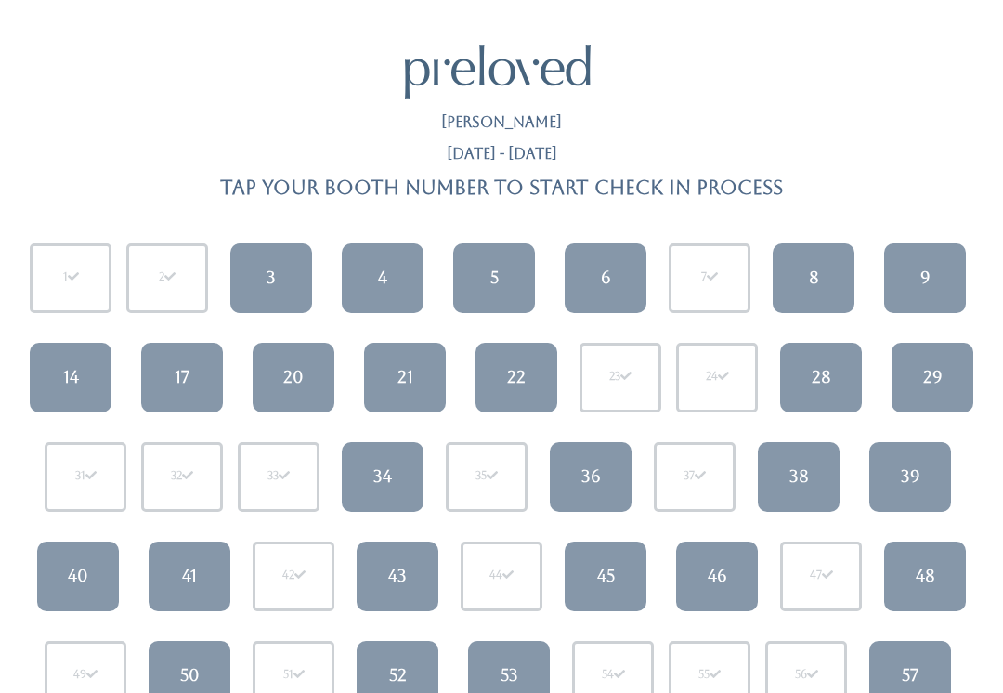
click at [800, 369] on link "28" at bounding box center [821, 378] width 82 height 70
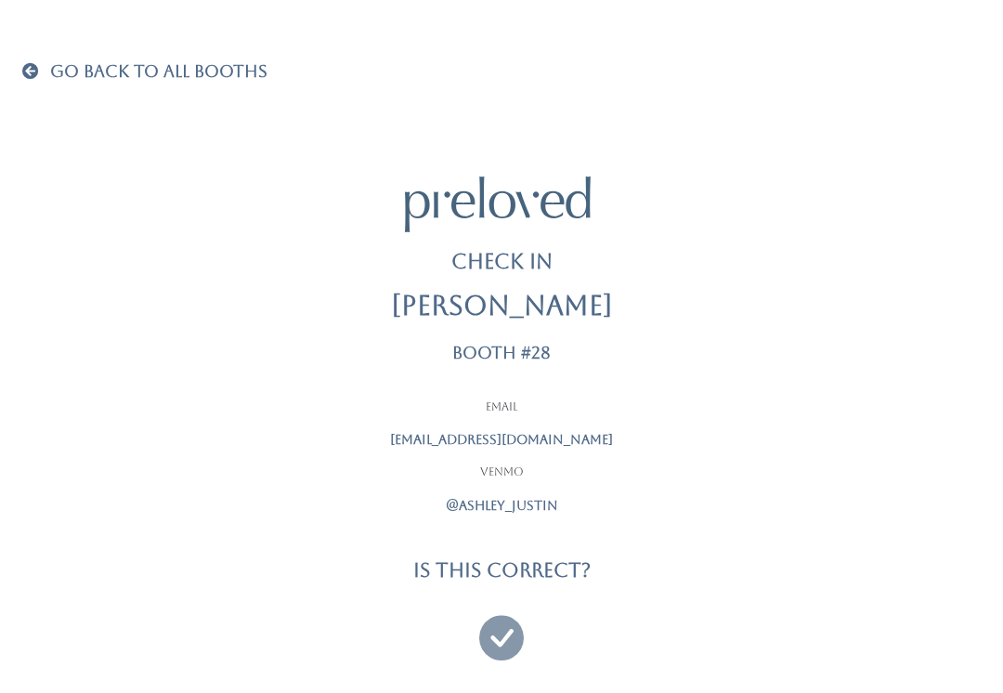
click at [500, 620] on icon at bounding box center [501, 629] width 45 height 62
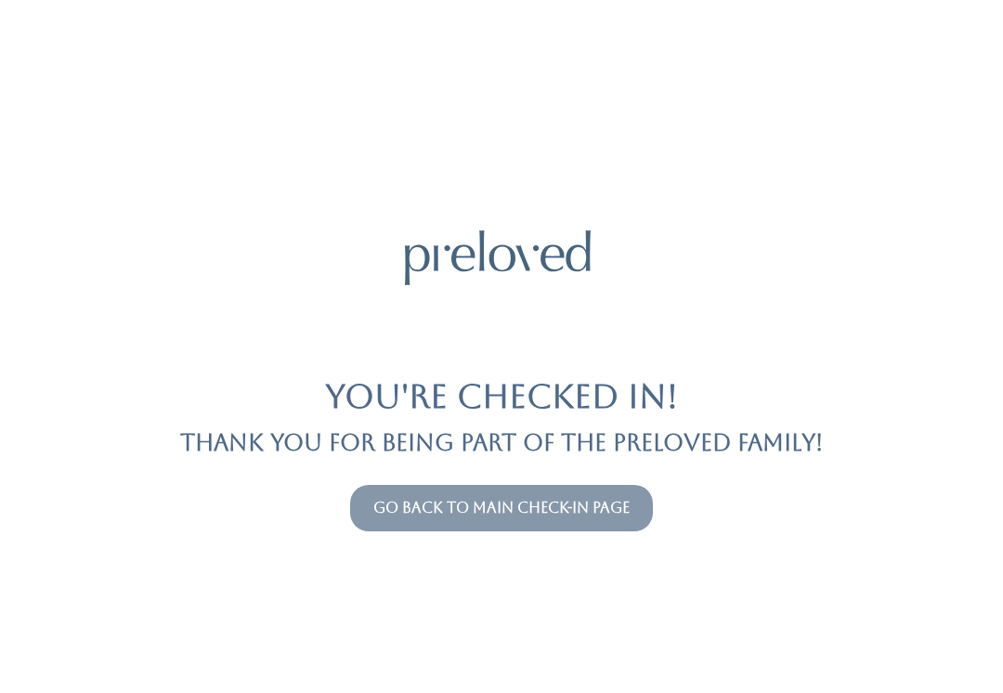
click at [547, 508] on link "Go back to main check-in page" at bounding box center [502, 508] width 256 height 18
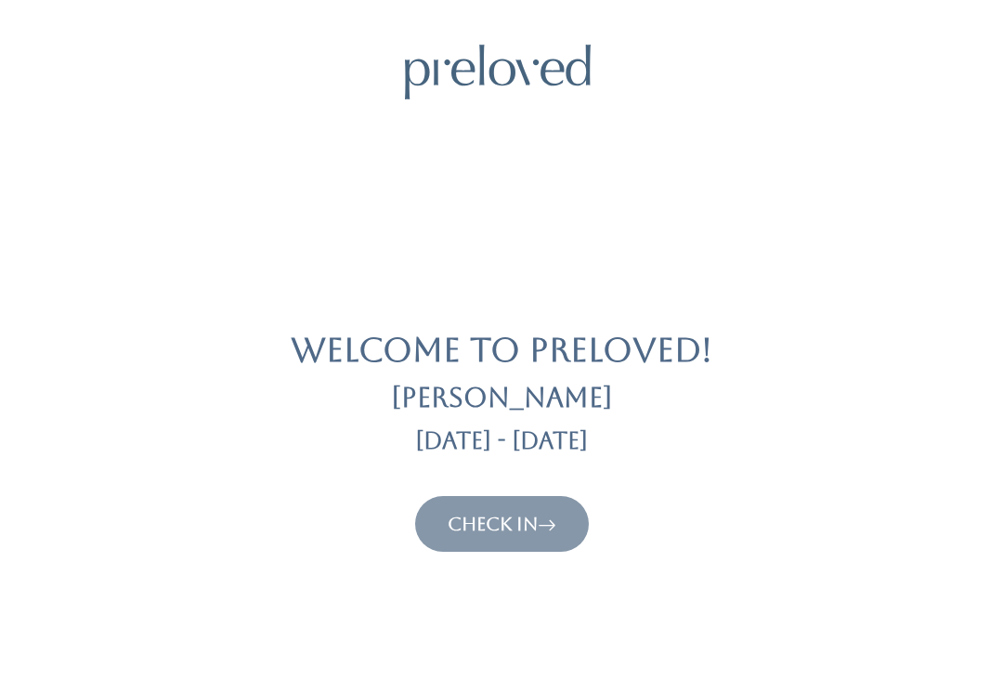
click at [542, 514] on link "Check In" at bounding box center [502, 524] width 109 height 22
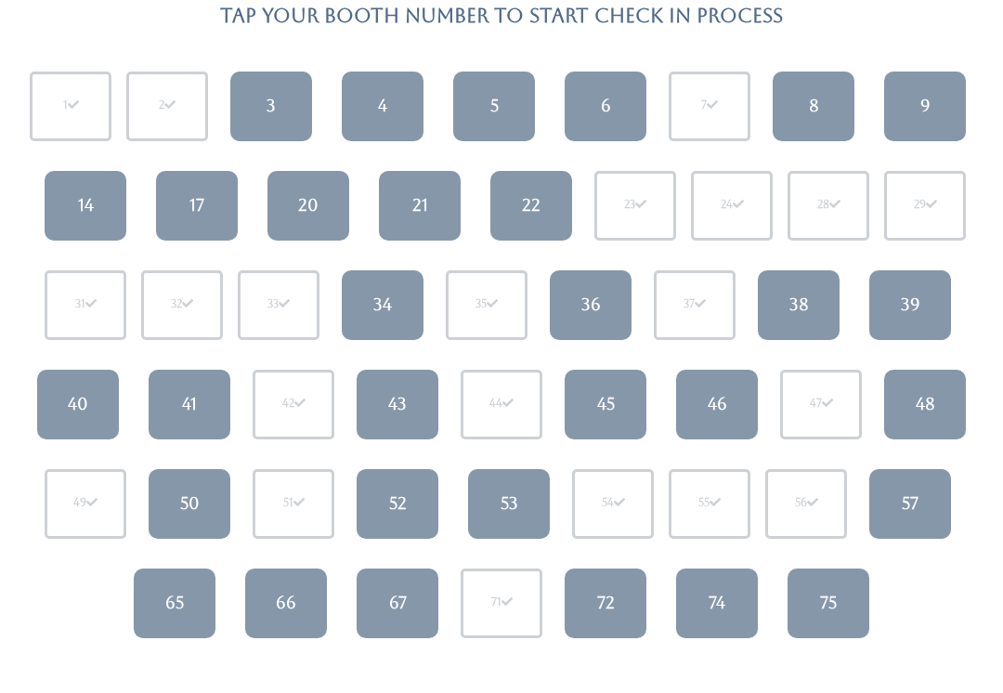
scroll to position [172, 0]
click at [417, 216] on link "21" at bounding box center [420, 206] width 82 height 70
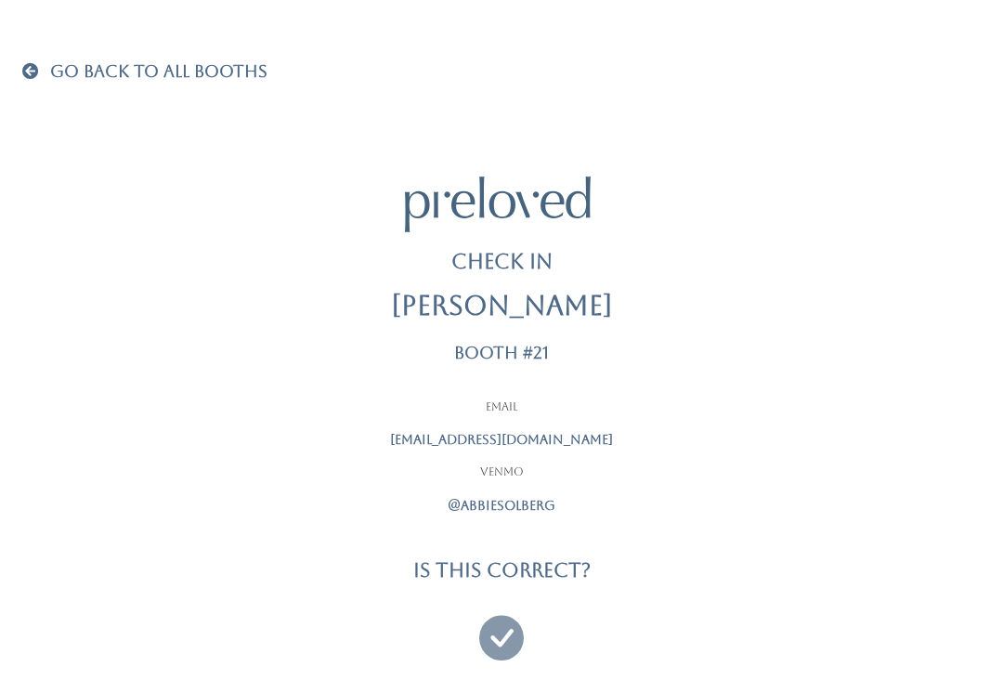
click at [506, 635] on icon at bounding box center [501, 629] width 45 height 62
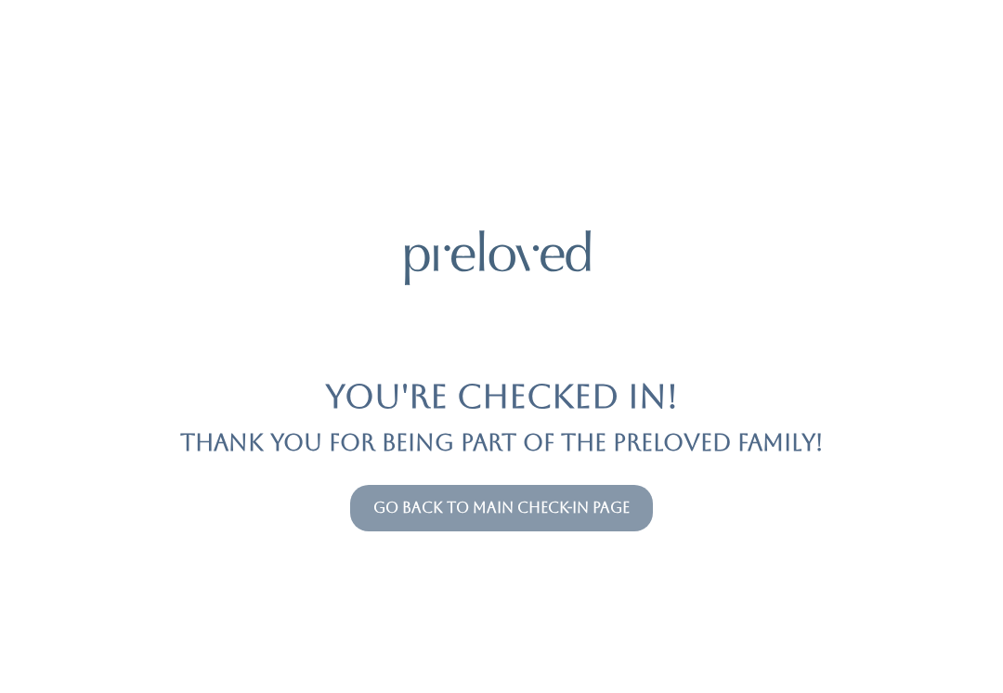
click at [618, 499] on link "Go back to main check-in page" at bounding box center [502, 508] width 256 height 18
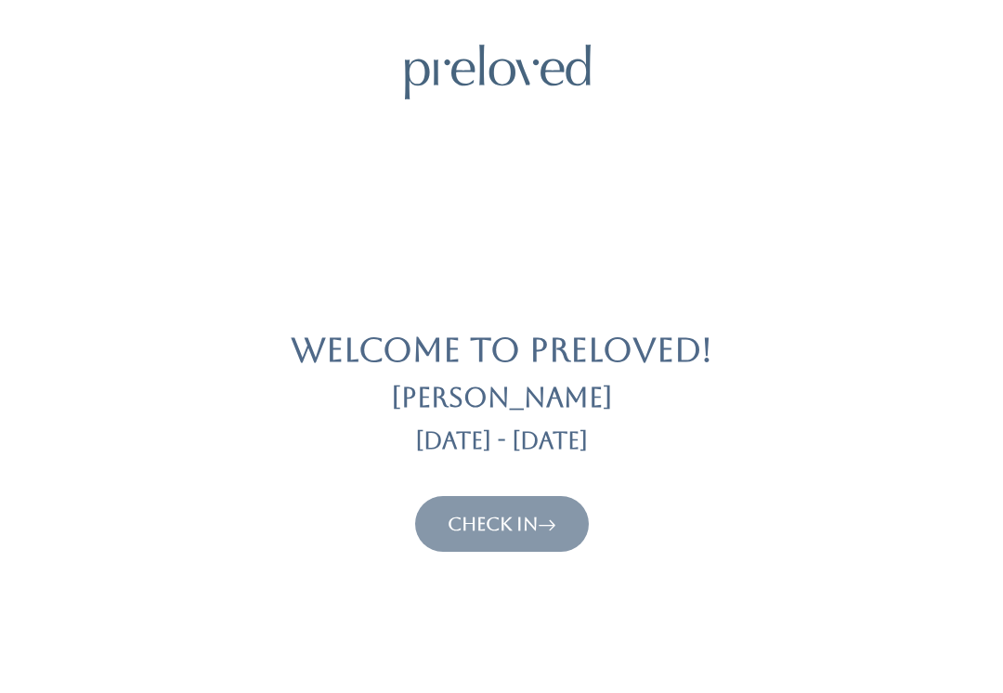
click at [540, 513] on link "Check In" at bounding box center [502, 524] width 109 height 22
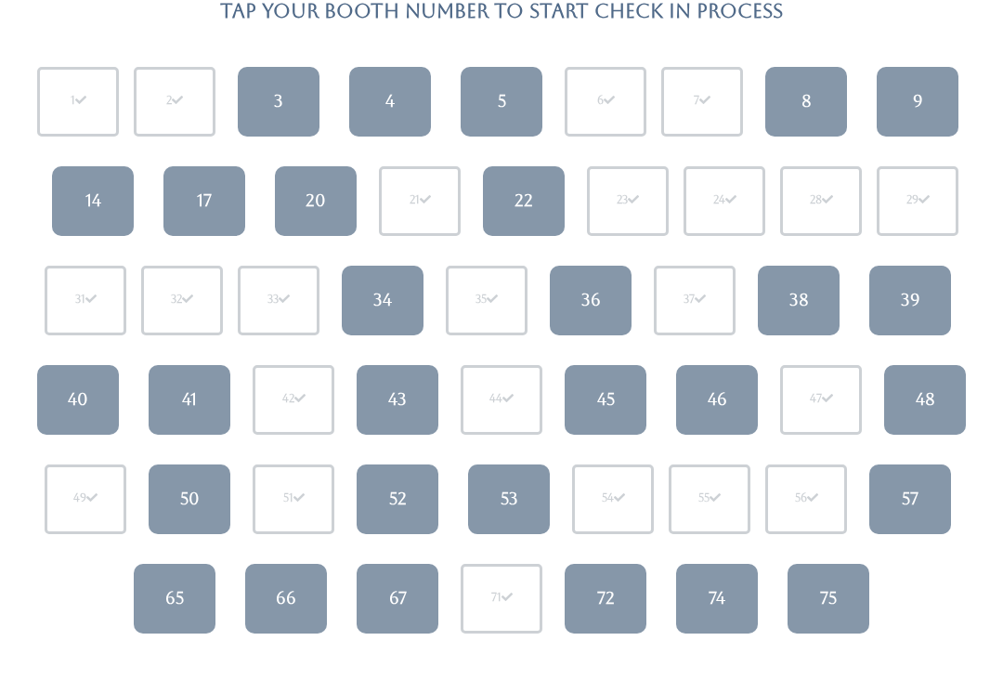
scroll to position [178, 0]
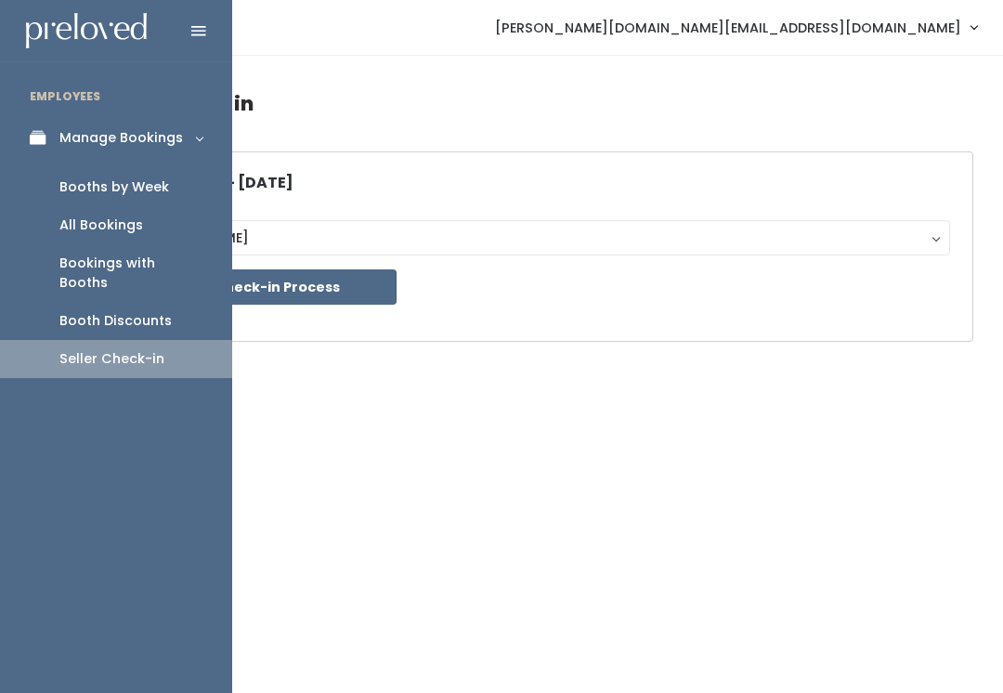
click at [151, 181] on div "Booths by Week" at bounding box center [114, 187] width 110 height 20
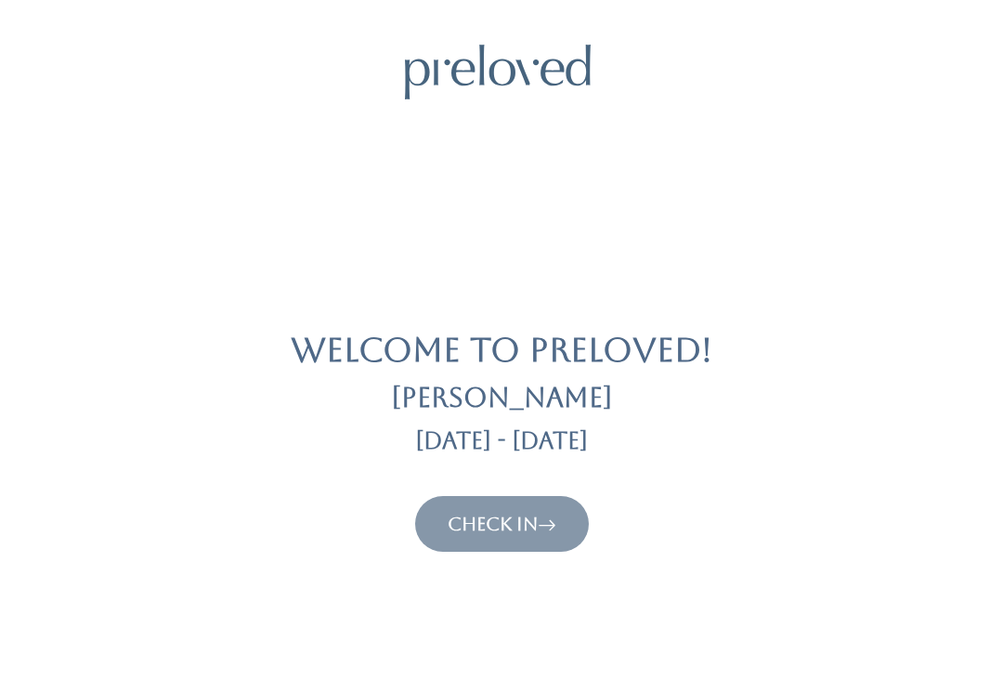
click at [493, 522] on link "Check In" at bounding box center [502, 524] width 109 height 22
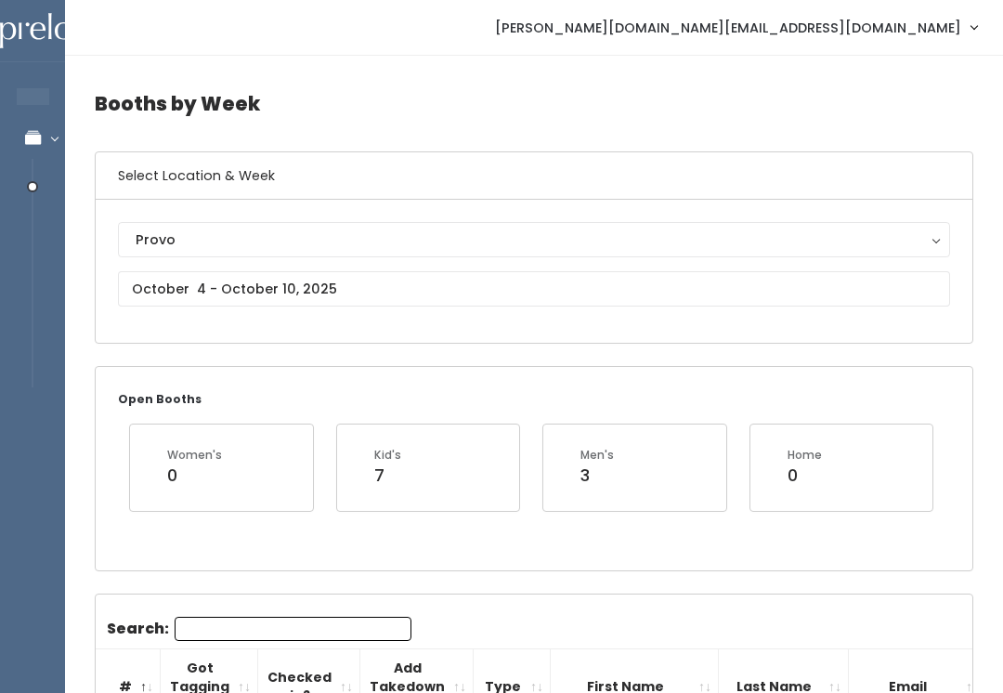
click at [164, 242] on div "Provo" at bounding box center [534, 239] width 797 height 20
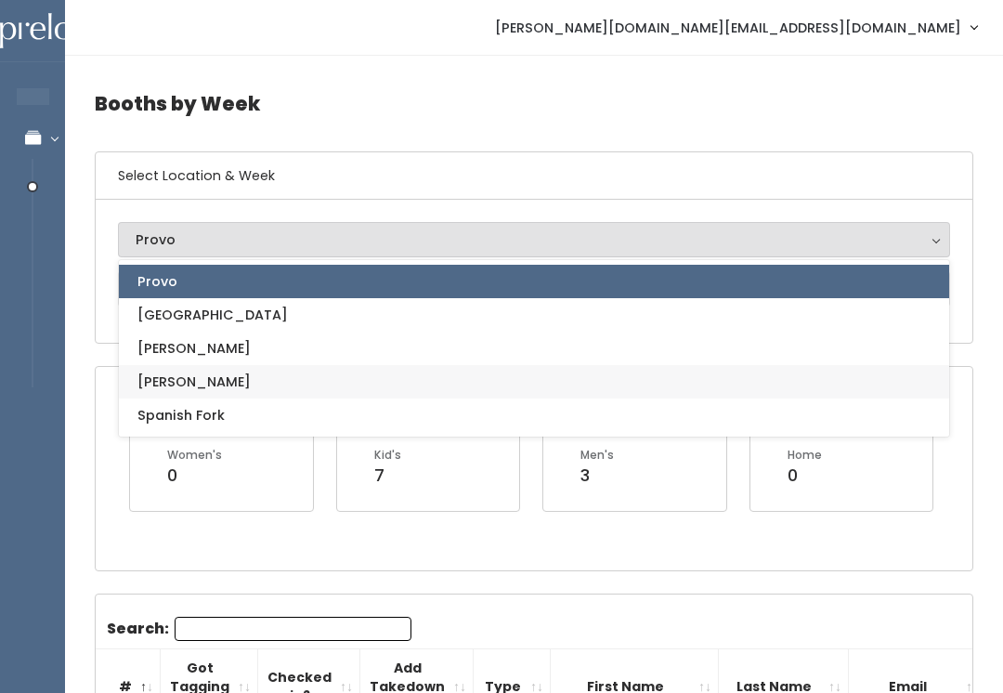
click at [153, 382] on span "[PERSON_NAME]" at bounding box center [194, 382] width 113 height 20
select select "3"
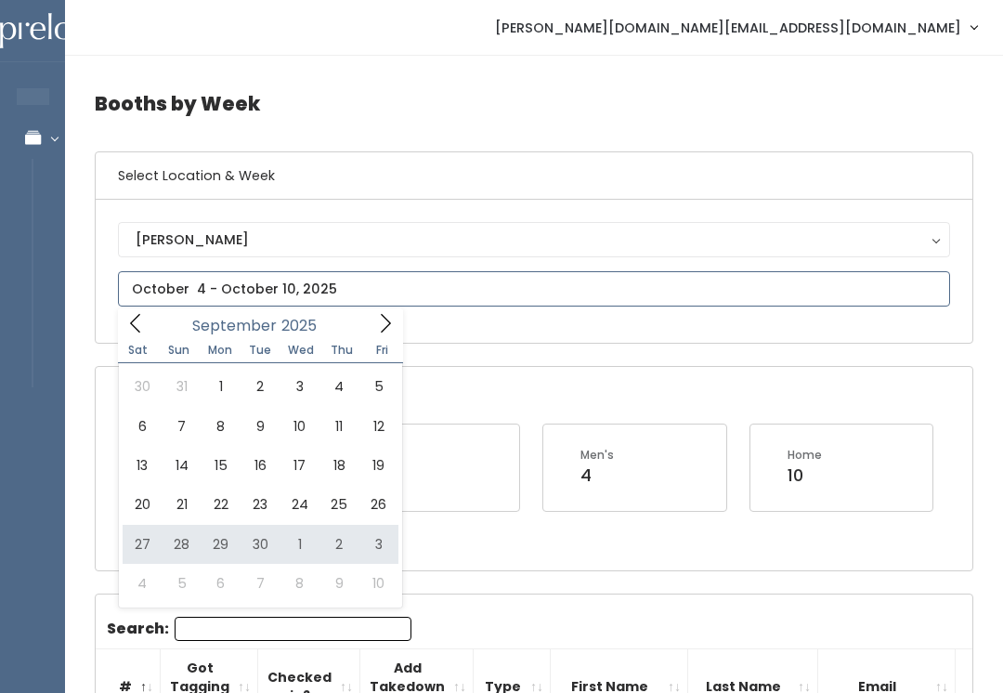
type input "September 27 to October 3"
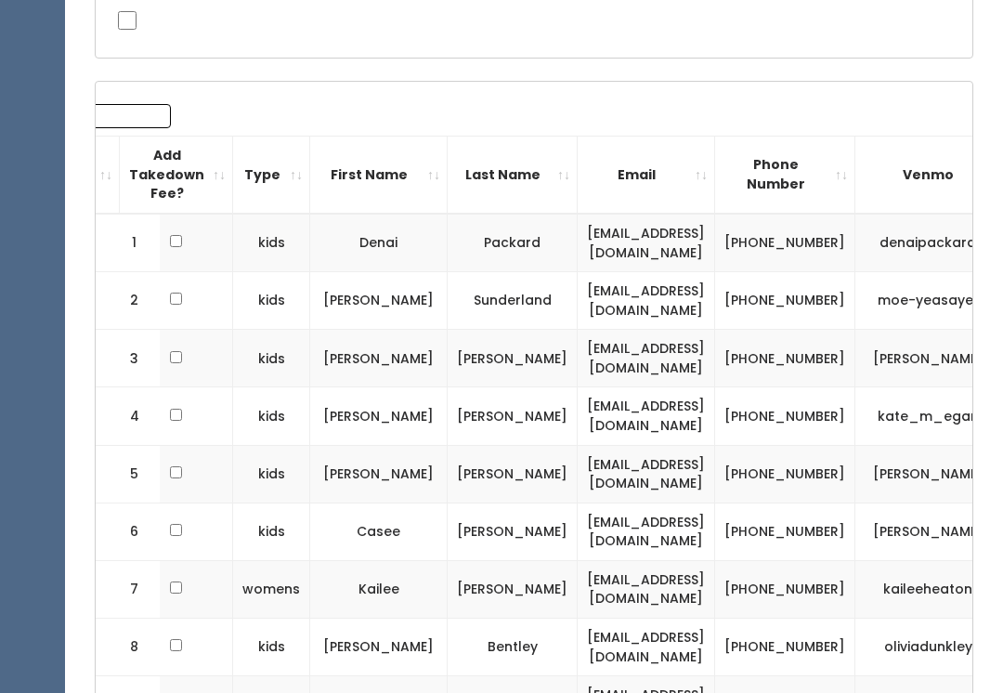
scroll to position [659, 0]
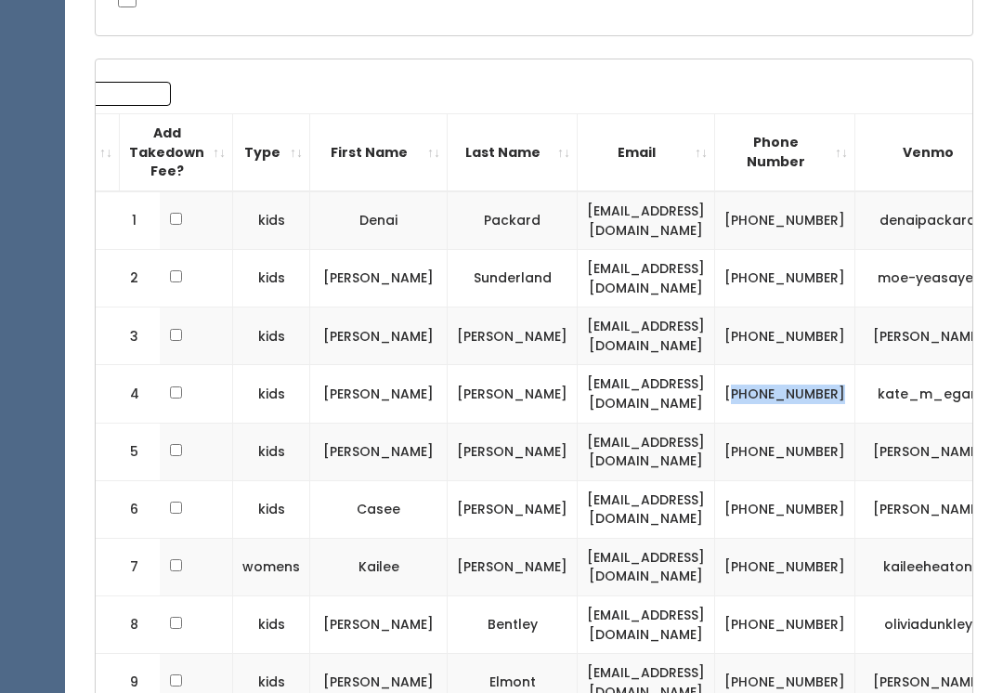
click at [715, 494] on td "[EMAIL_ADDRESS][DOMAIN_NAME]" at bounding box center [647, 509] width 138 height 58
click at [856, 425] on td "[PHONE_NUMBER]" at bounding box center [785, 452] width 140 height 58
click at [856, 435] on td "[PHONE_NUMBER]" at bounding box center [785, 452] width 140 height 58
click at [856, 423] on td "[PHONE_NUMBER]" at bounding box center [785, 452] width 140 height 58
click at [715, 538] on td "[EMAIL_ADDRESS][DOMAIN_NAME]" at bounding box center [647, 567] width 138 height 58
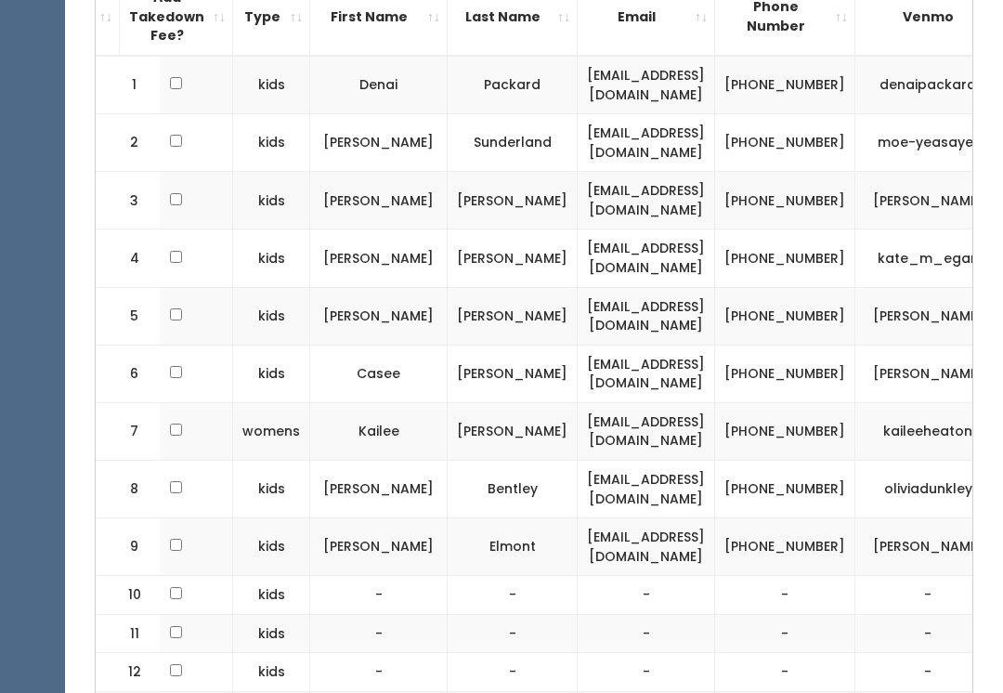
scroll to position [794, 0]
click at [856, 461] on td "[PHONE_NUMBER]" at bounding box center [785, 490] width 140 height 58
click at [715, 576] on td "-" at bounding box center [647, 595] width 138 height 39
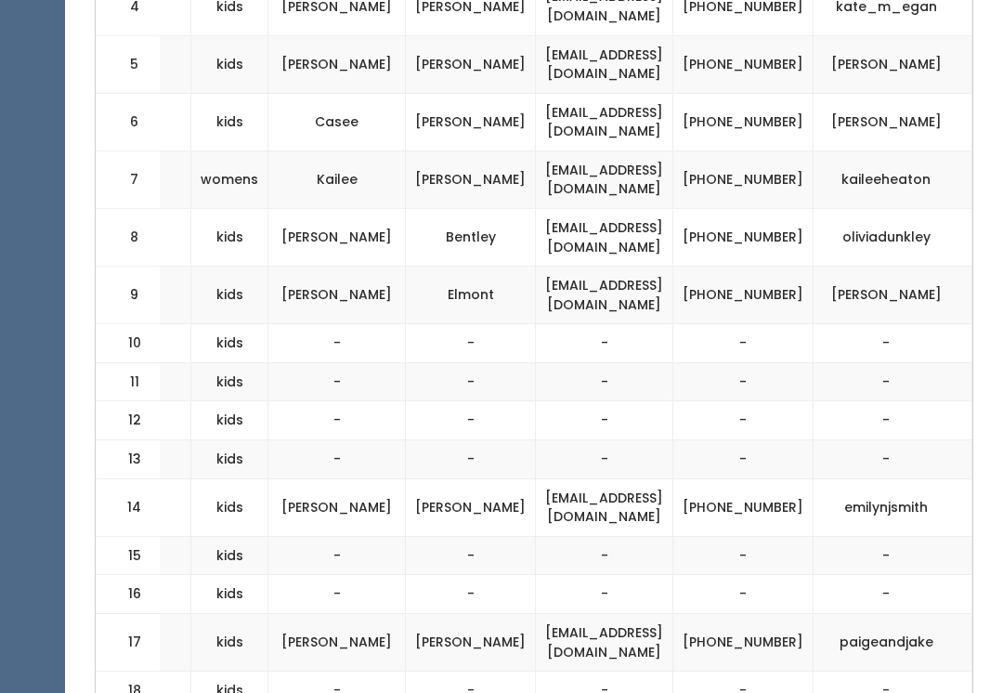
scroll to position [1062, 0]
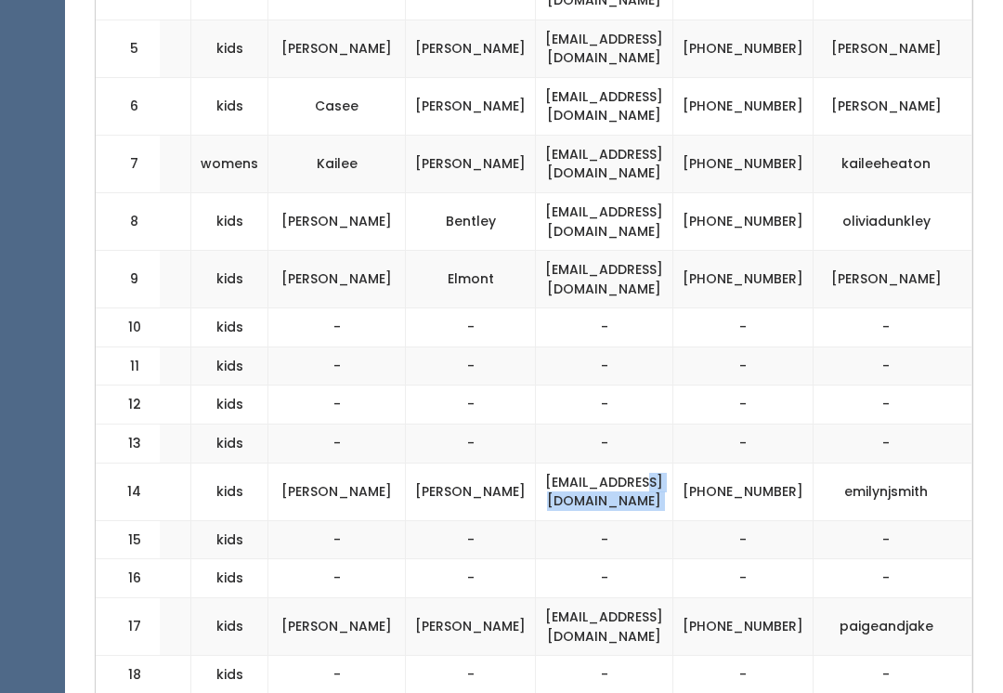
click at [788, 463] on td "[PHONE_NUMBER]" at bounding box center [744, 492] width 140 height 58
click at [785, 463] on td "[PHONE_NUMBER]" at bounding box center [744, 492] width 140 height 58
click at [799, 475] on td "[PHONE_NUMBER]" at bounding box center [744, 492] width 140 height 58
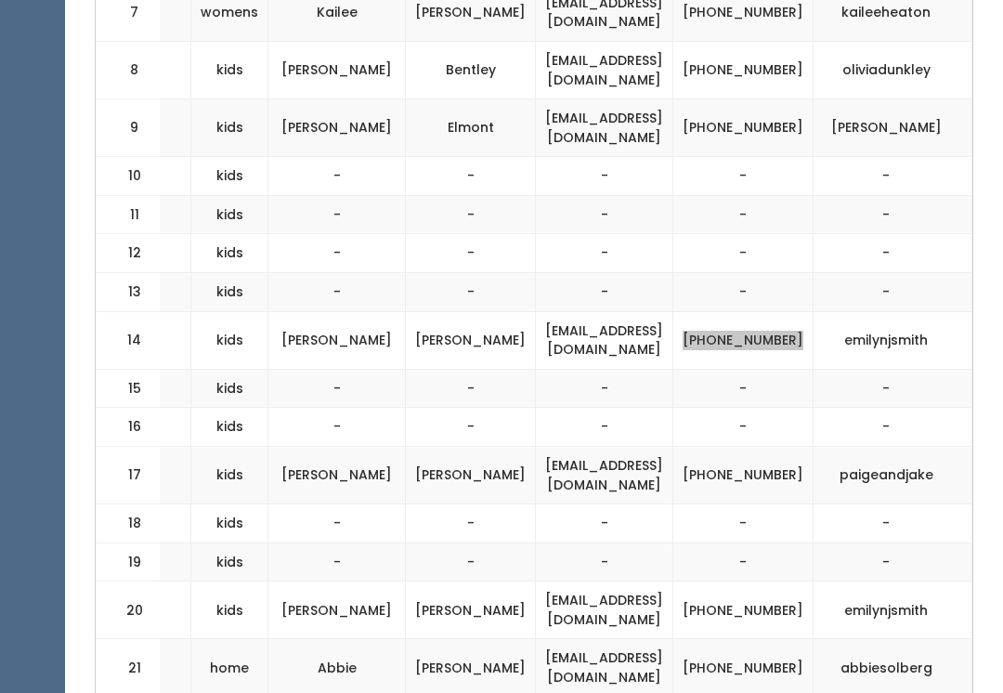
scroll to position [1222, 0]
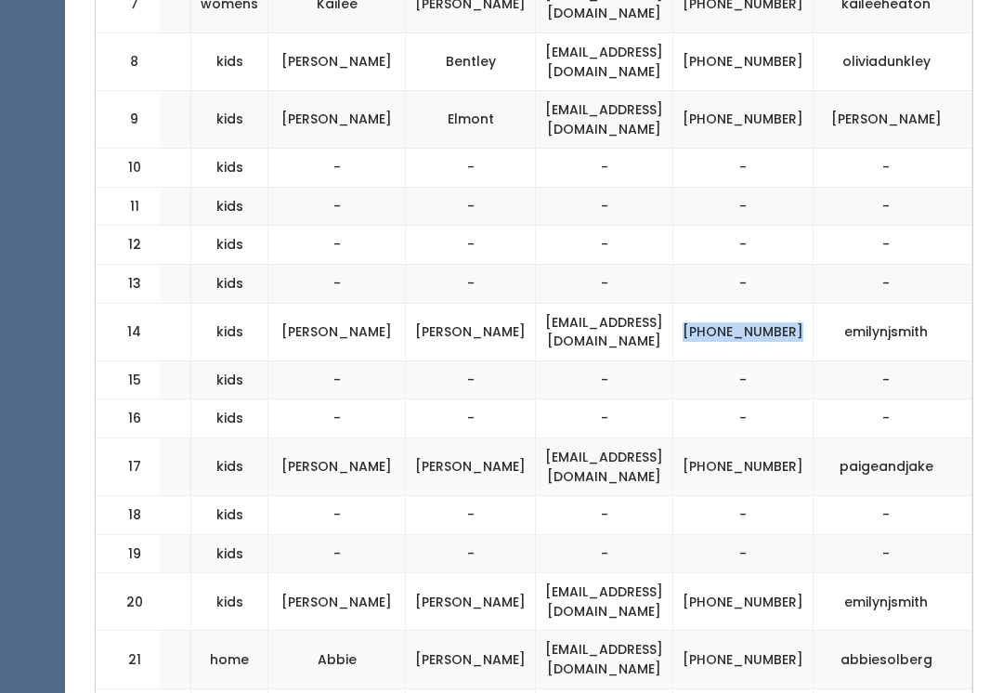
click at [774, 438] on td "[PHONE_NUMBER]" at bounding box center [744, 467] width 140 height 58
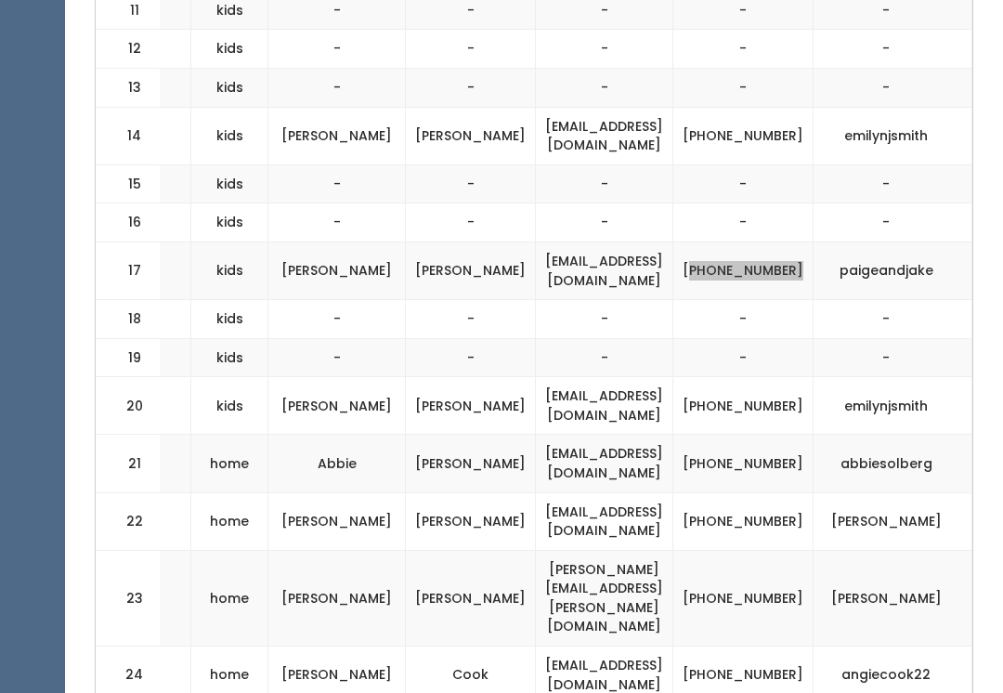
scroll to position [1431, 0]
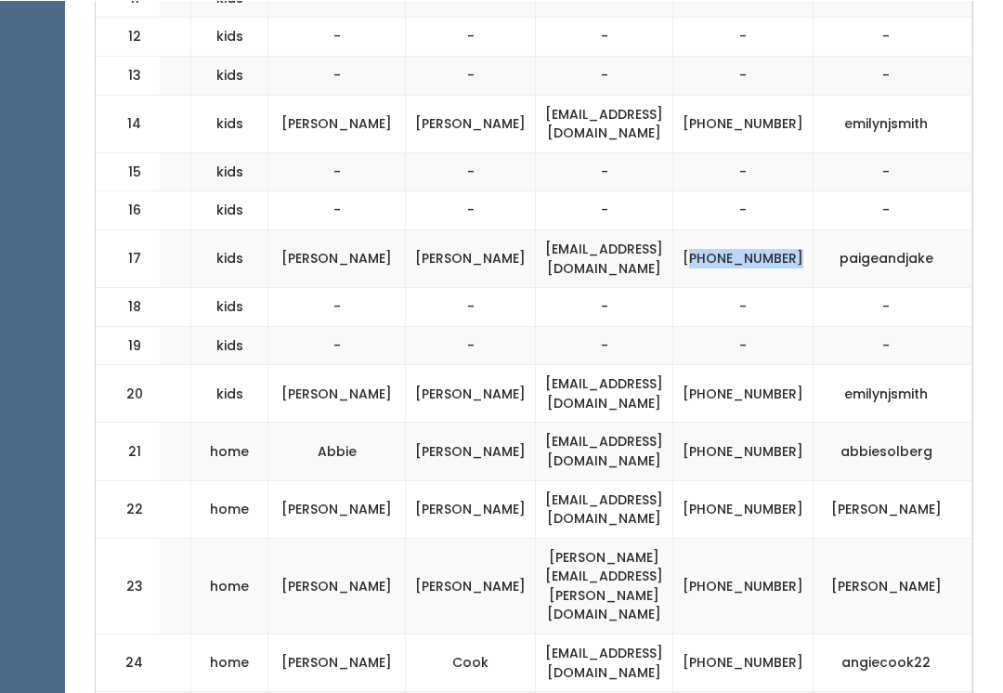
click at [787, 364] on td "[PHONE_NUMBER]" at bounding box center [744, 393] width 140 height 58
click at [674, 480] on td "[EMAIL_ADDRESS][DOMAIN_NAME]" at bounding box center [605, 509] width 138 height 58
click at [674, 538] on td "[PERSON_NAME][EMAIL_ADDRESS][PERSON_NAME][DOMAIN_NAME]" at bounding box center [605, 586] width 138 height 96
click at [558, 423] on td "[EMAIL_ADDRESS][DOMAIN_NAME]" at bounding box center [605, 452] width 138 height 58
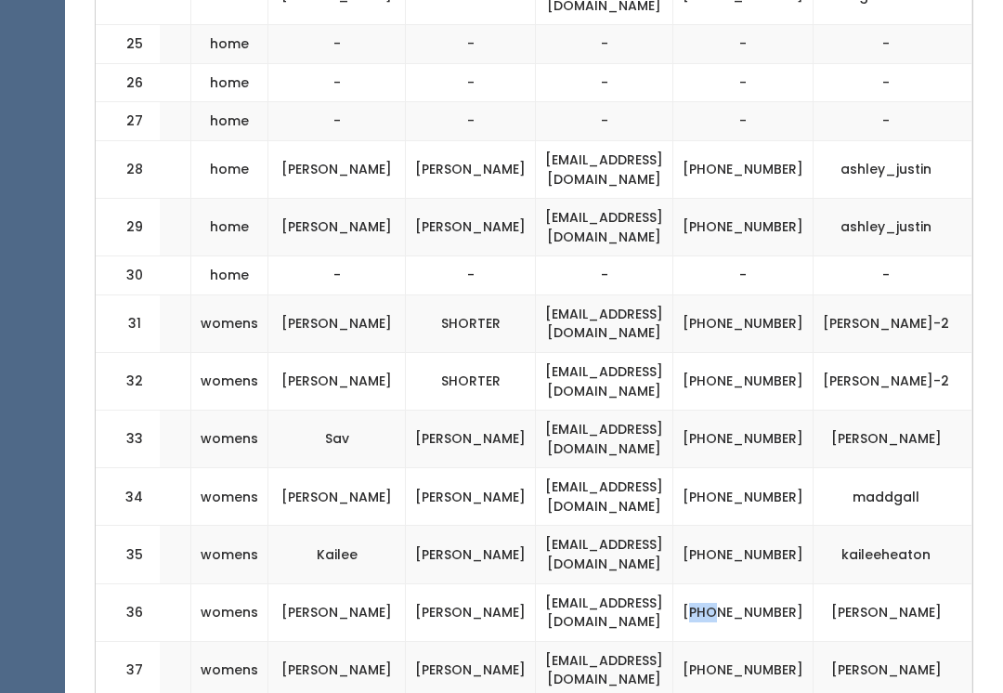
scroll to position [0, 301]
click at [674, 642] on td "[EMAIL_ADDRESS][DOMAIN_NAME]" at bounding box center [605, 671] width 138 height 58
click at [788, 584] on td "[PHONE_NUMBER]" at bounding box center [744, 613] width 140 height 58
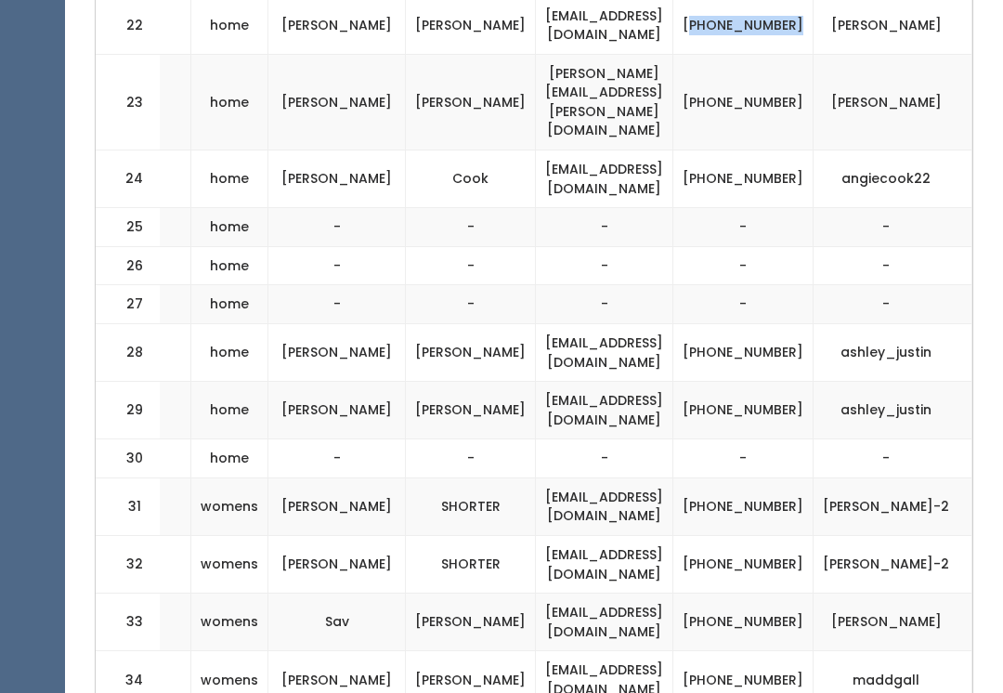
scroll to position [1916, 0]
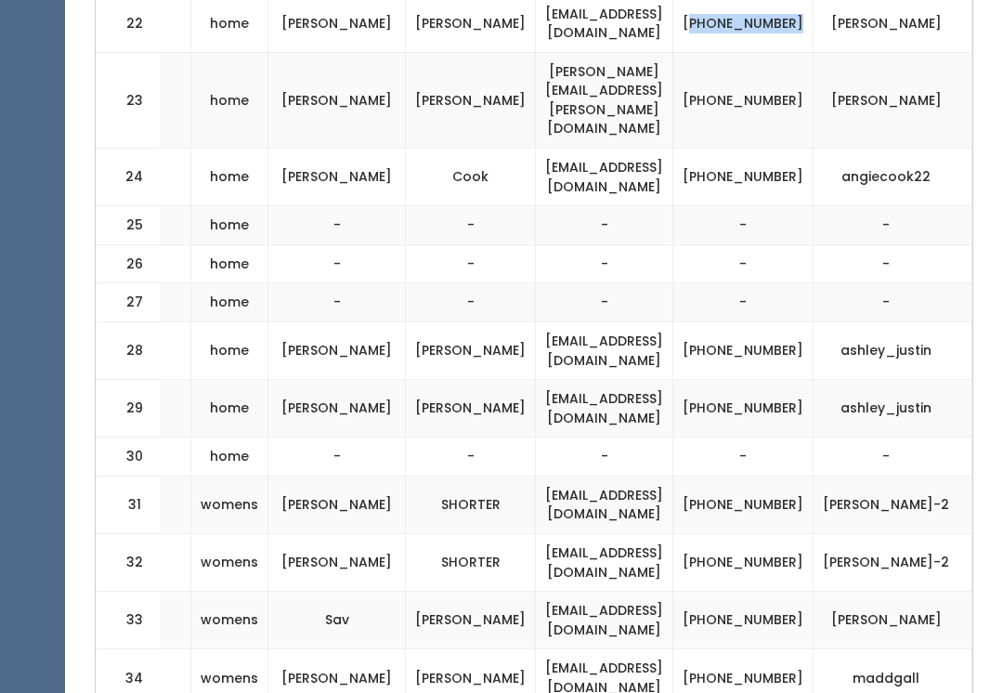
click at [784, 244] on td "-" at bounding box center [744, 263] width 140 height 39
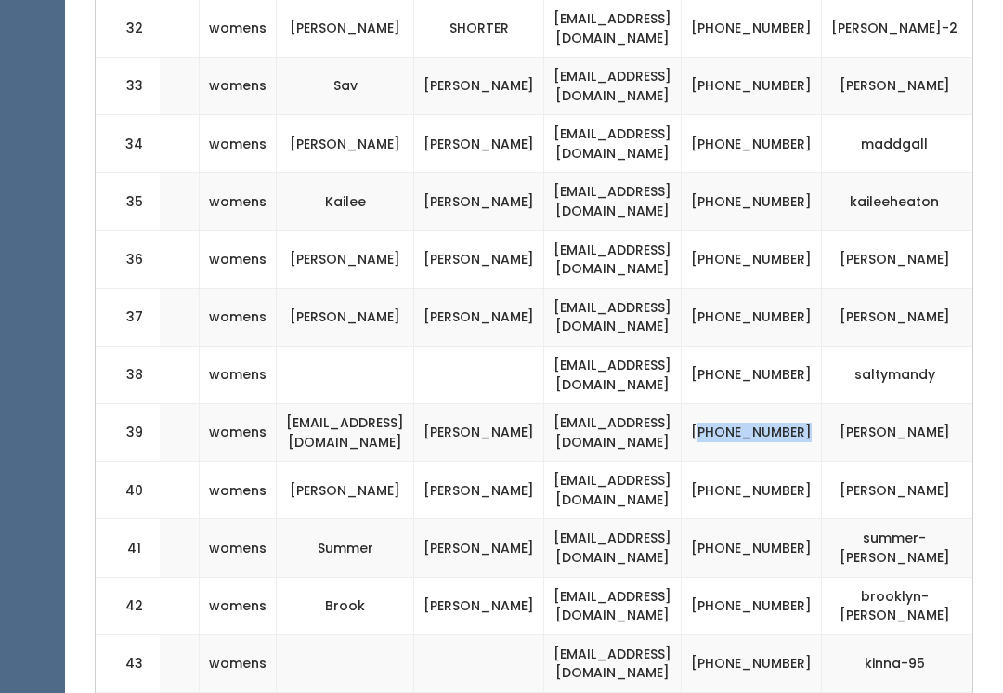
scroll to position [2451, 0]
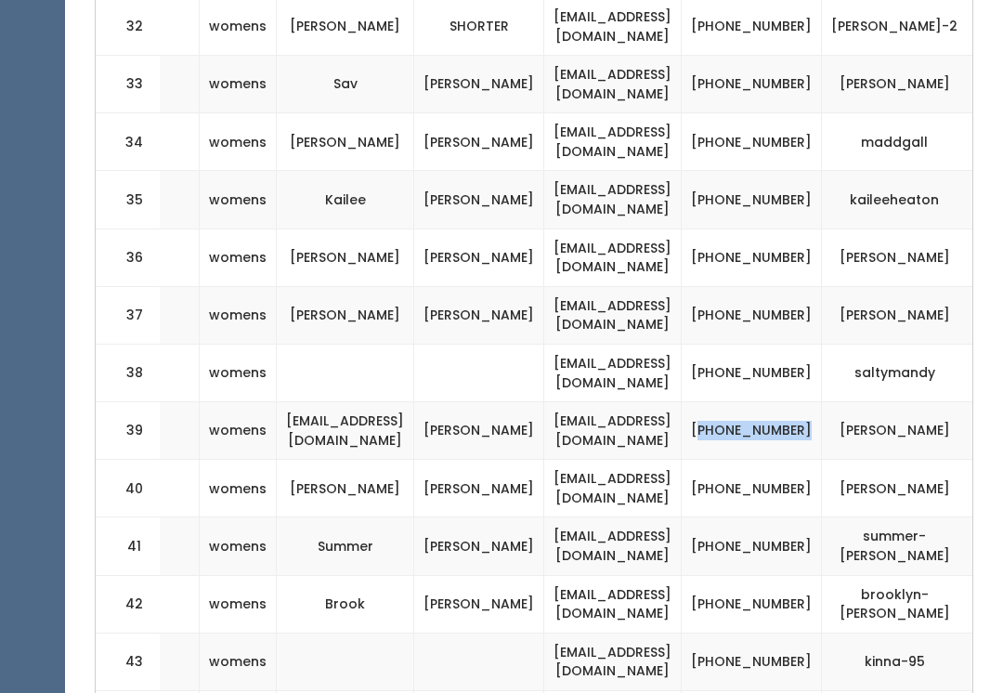
click at [822, 461] on td "[PHONE_NUMBER]" at bounding box center [752, 490] width 140 height 58
click at [682, 576] on td "[EMAIL_ADDRESS][DOMAIN_NAME]" at bounding box center [613, 605] width 138 height 58
click at [822, 518] on td "[PHONE_NUMBER]" at bounding box center [752, 547] width 140 height 58
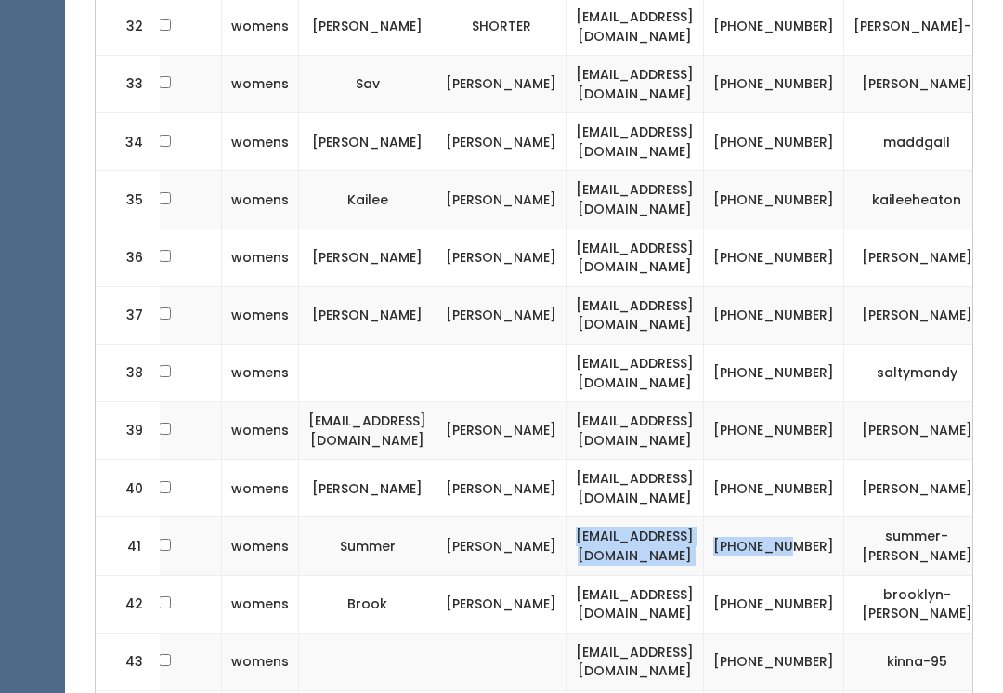
scroll to position [0, 236]
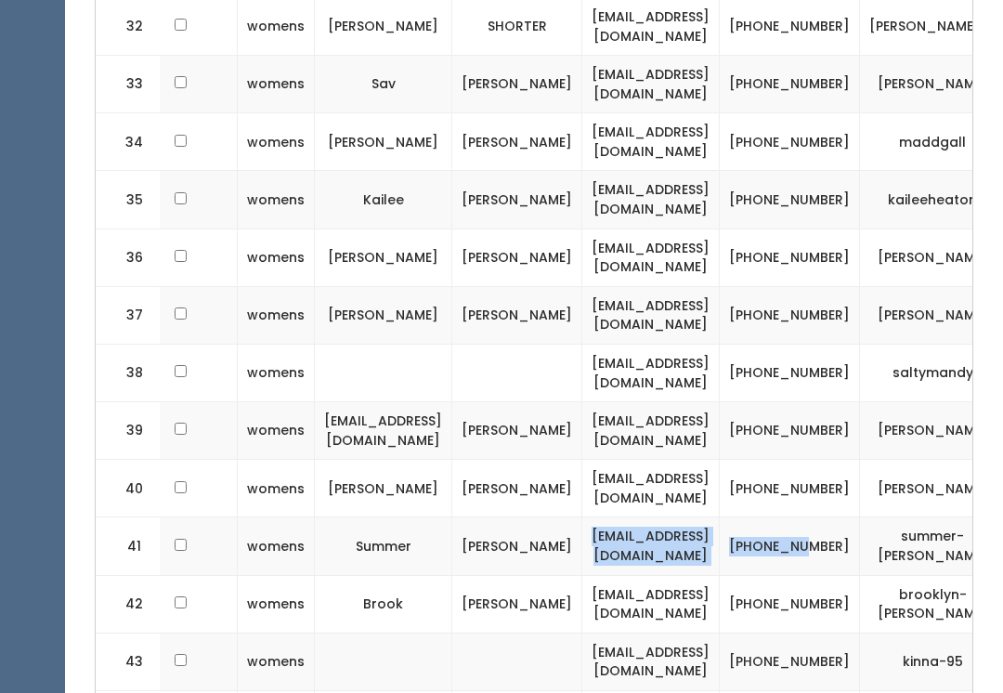
click at [720, 576] on td "[EMAIL_ADDRESS][DOMAIN_NAME]" at bounding box center [652, 605] width 138 height 58
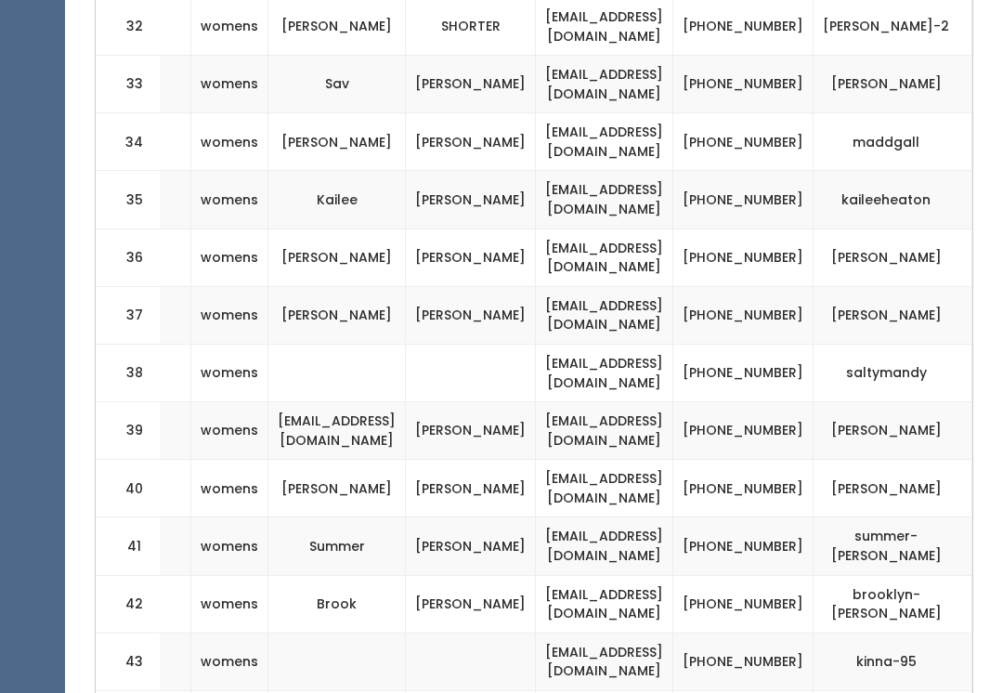
scroll to position [0, 299]
click at [674, 576] on td "[EMAIL_ADDRESS][DOMAIN_NAME]" at bounding box center [605, 605] width 138 height 58
click at [781, 634] on td "[PHONE_NUMBER]" at bounding box center [744, 663] width 140 height 58
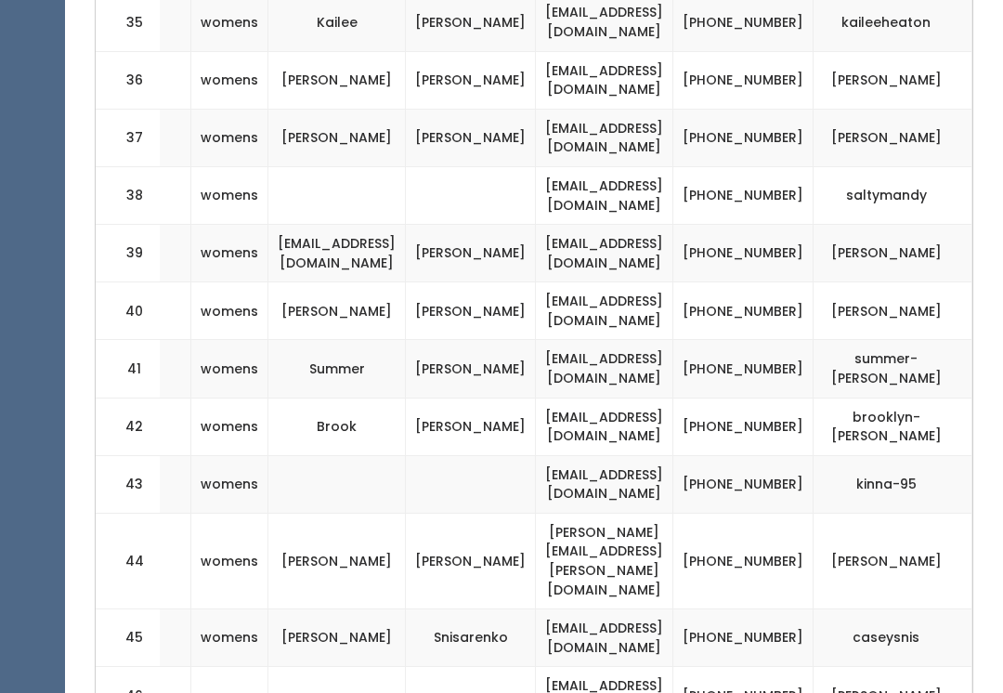
scroll to position [2629, 0]
click at [806, 610] on td "[PHONE_NUMBER]" at bounding box center [744, 639] width 140 height 58
click at [674, 667] on td "[EMAIL_ADDRESS][DOMAIN_NAME]" at bounding box center [605, 696] width 138 height 58
click at [812, 513] on td "[PHONE_NUMBER]" at bounding box center [744, 561] width 140 height 96
click at [814, 610] on td "[PHONE_NUMBER]" at bounding box center [744, 639] width 140 height 58
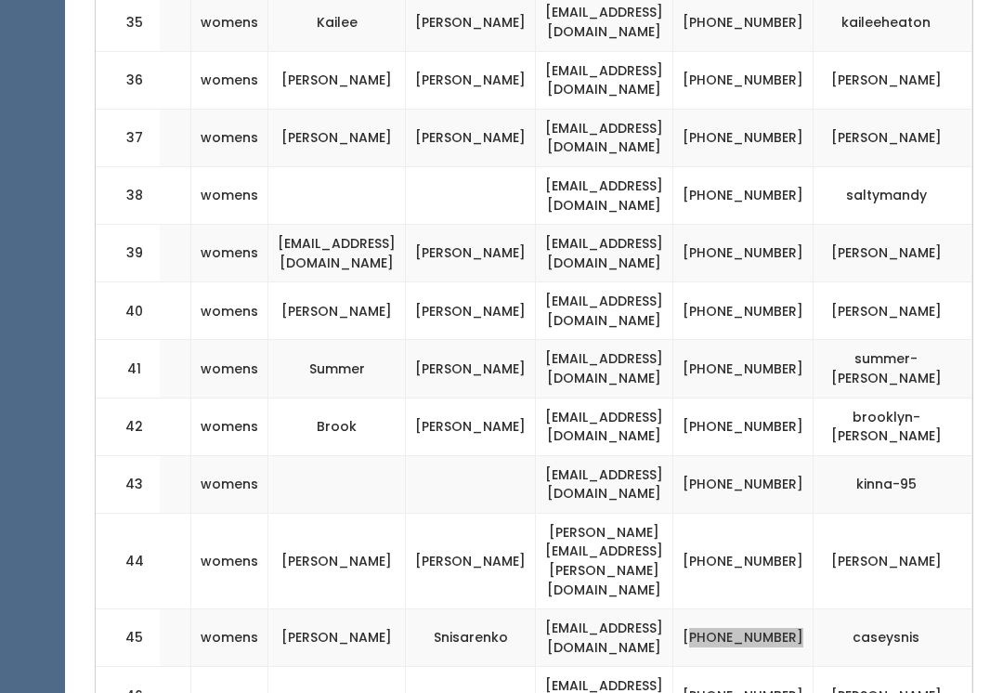
scroll to position [0, 321]
click at [785, 667] on td "[PHONE_NUMBER]" at bounding box center [744, 696] width 140 height 58
click at [799, 667] on td "[PHONE_NUMBER]" at bounding box center [744, 696] width 140 height 58
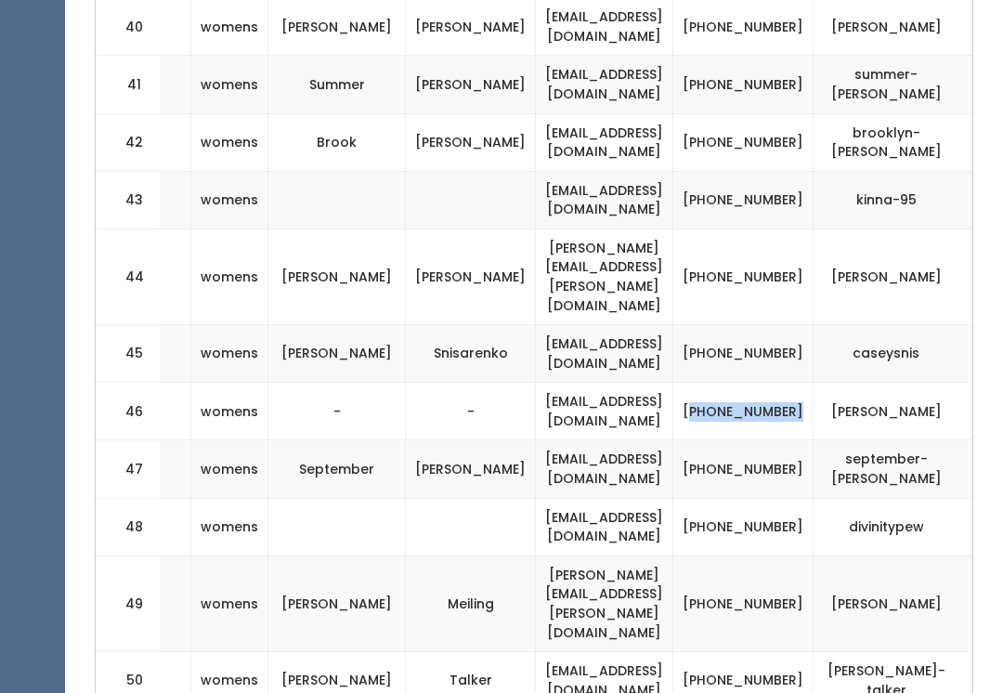
scroll to position [2915, 0]
click at [807, 497] on td "[PHONE_NUMBER]" at bounding box center [744, 526] width 140 height 58
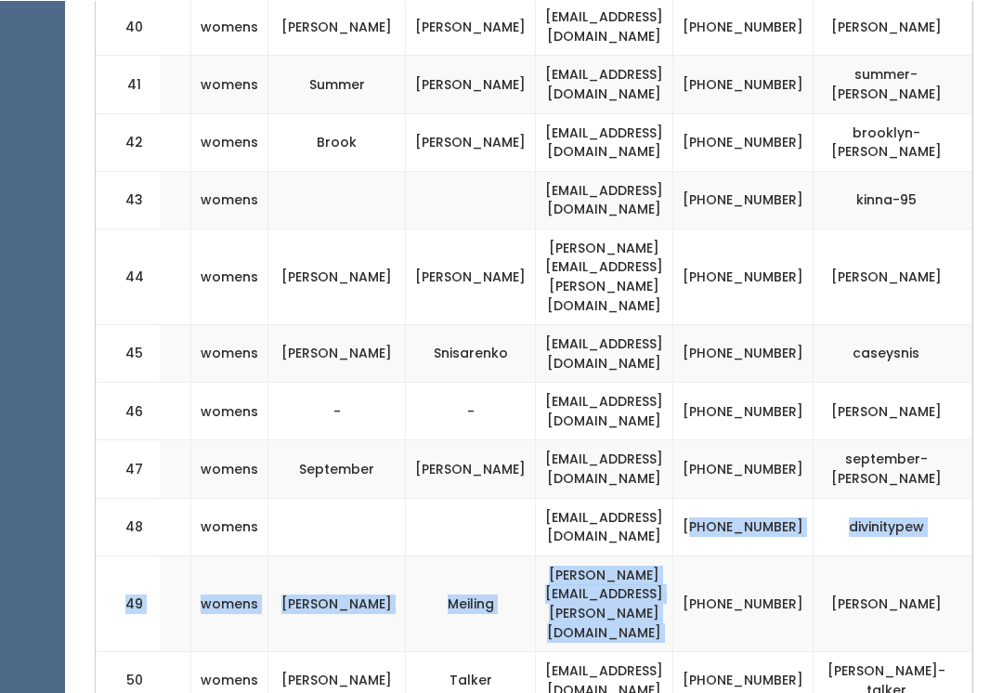
click at [674, 651] on td "[EMAIL_ADDRESS][DOMAIN_NAME]" at bounding box center [605, 680] width 138 height 58
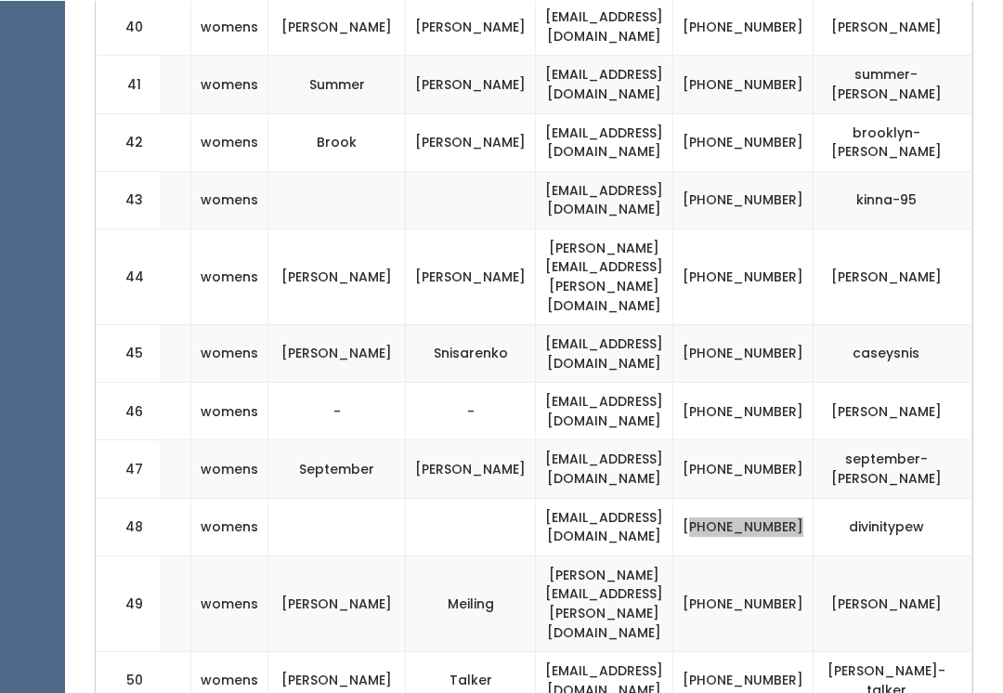
scroll to position [2914, 0]
click at [674, 652] on td "[EMAIL_ADDRESS][DOMAIN_NAME]" at bounding box center [605, 681] width 138 height 58
click at [810, 652] on td "[PHONE_NUMBER]" at bounding box center [744, 681] width 140 height 58
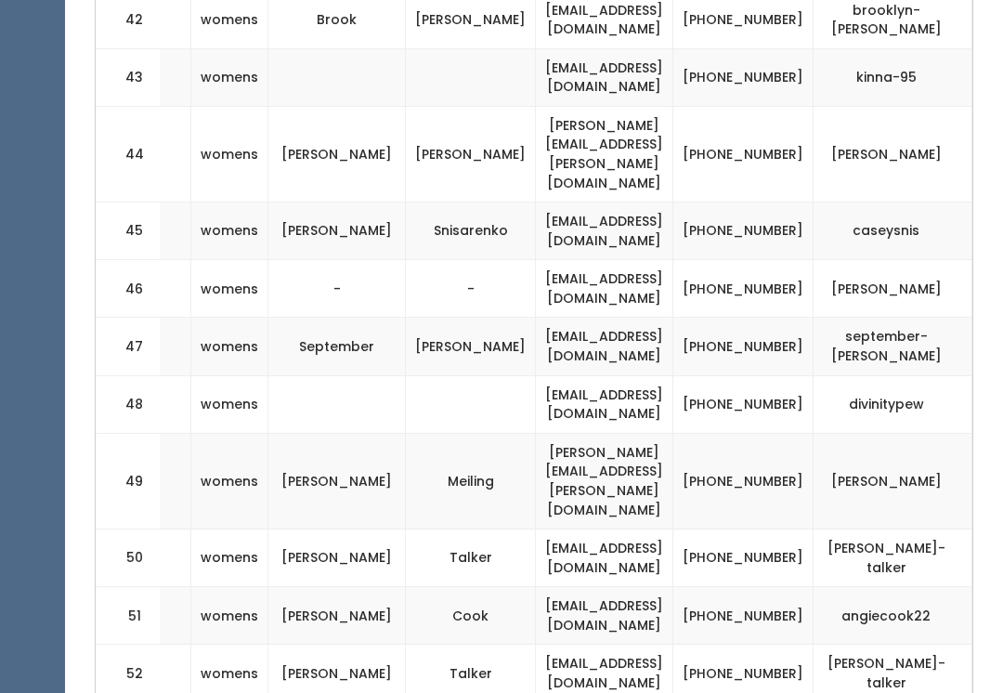
scroll to position [3036, 0]
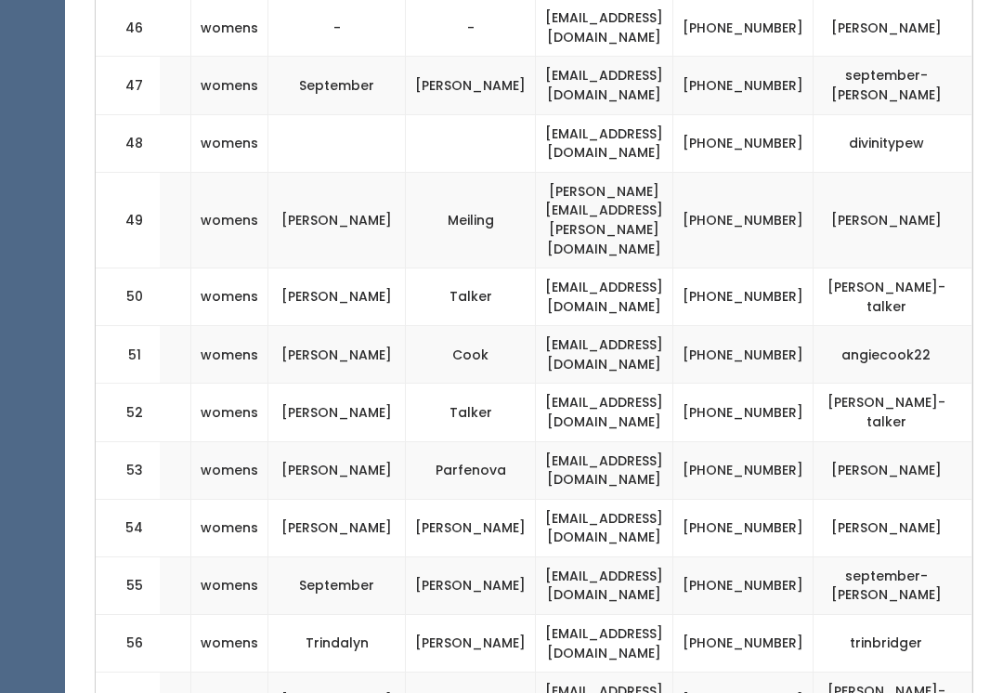
scroll to position [3298, 0]
click at [775, 672] on td "[PHONE_NUMBER]" at bounding box center [744, 701] width 140 height 58
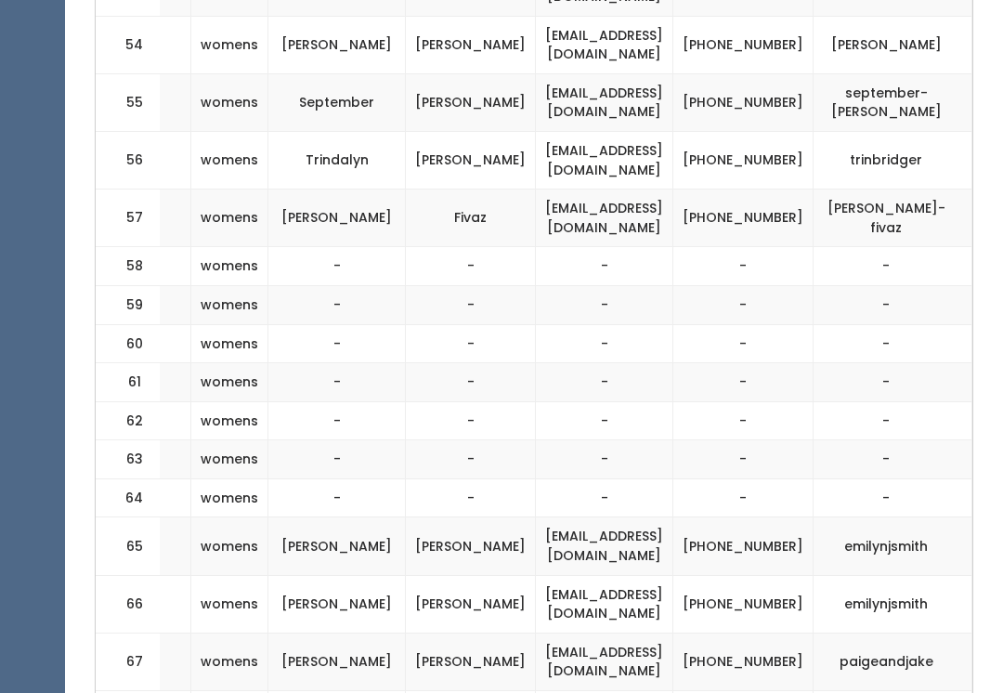
scroll to position [3783, 0]
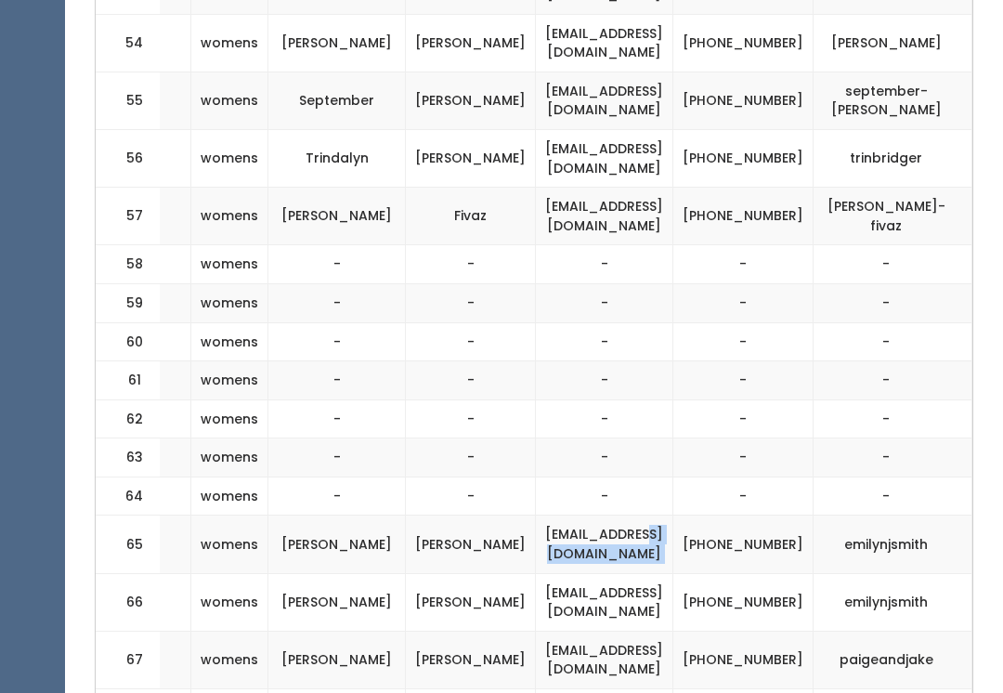
click at [781, 516] on td "[PHONE_NUMBER]" at bounding box center [744, 545] width 140 height 58
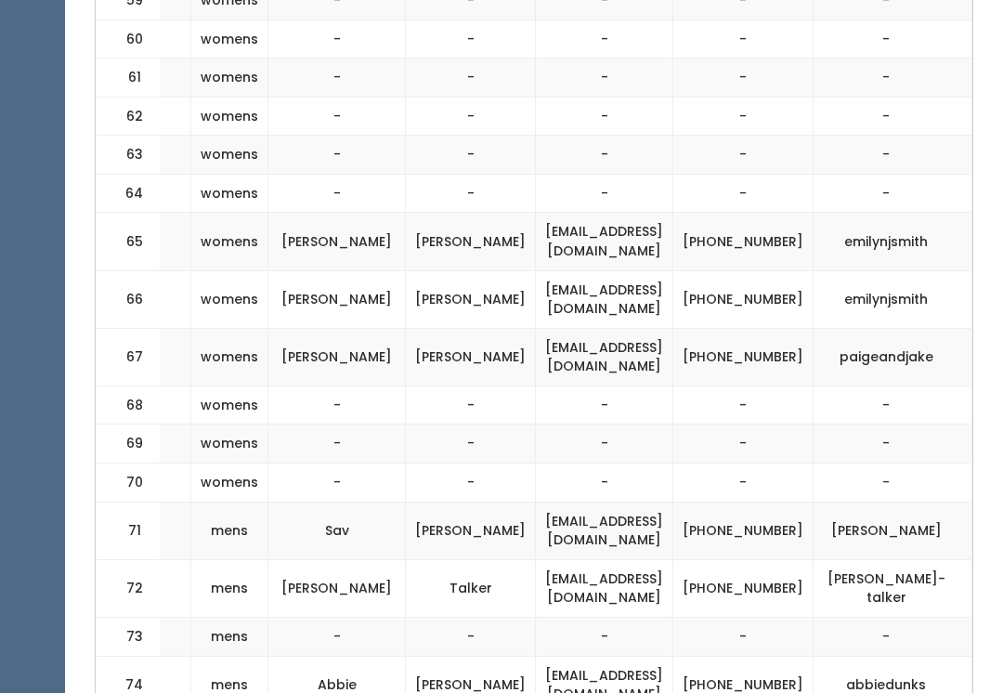
scroll to position [4098, 0]
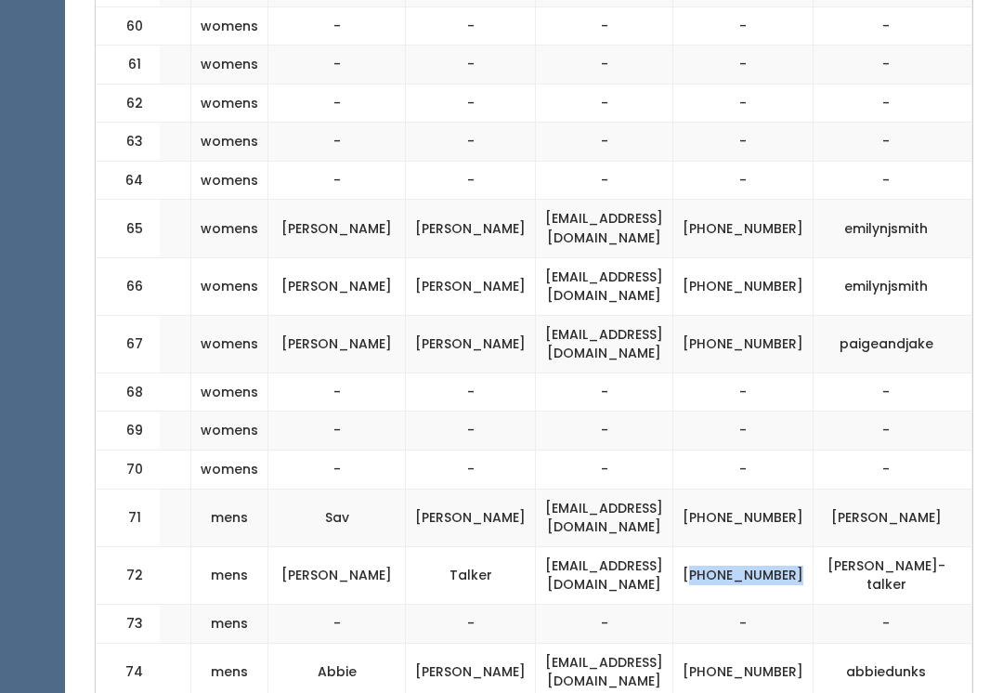
click at [814, 643] on td "[PHONE_NUMBER]" at bounding box center [744, 672] width 140 height 58
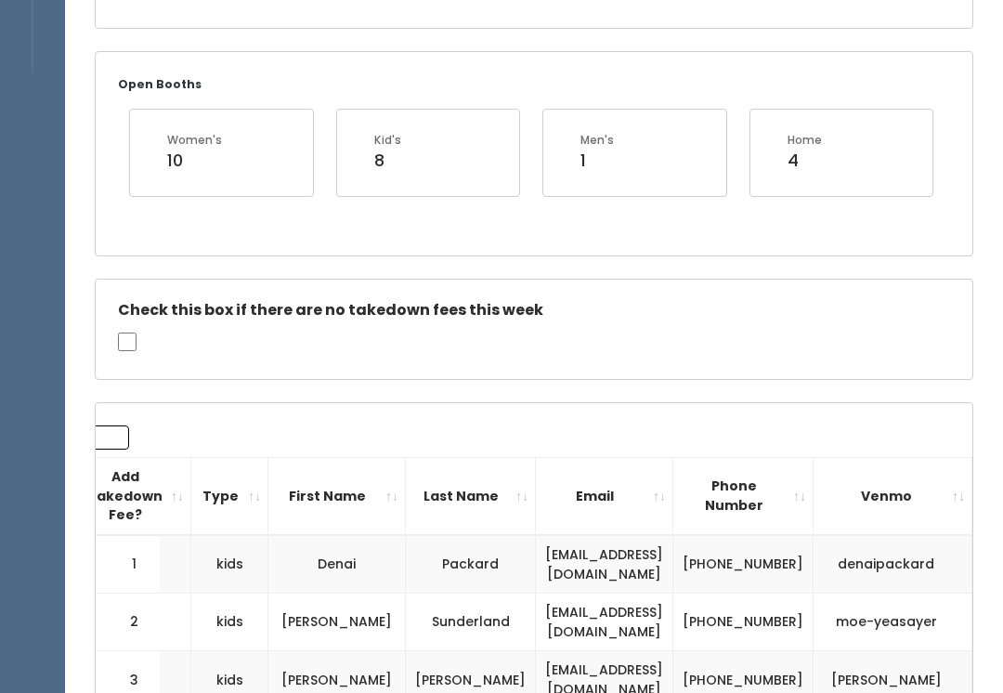
scroll to position [0, 0]
